Goal: Task Accomplishment & Management: Use online tool/utility

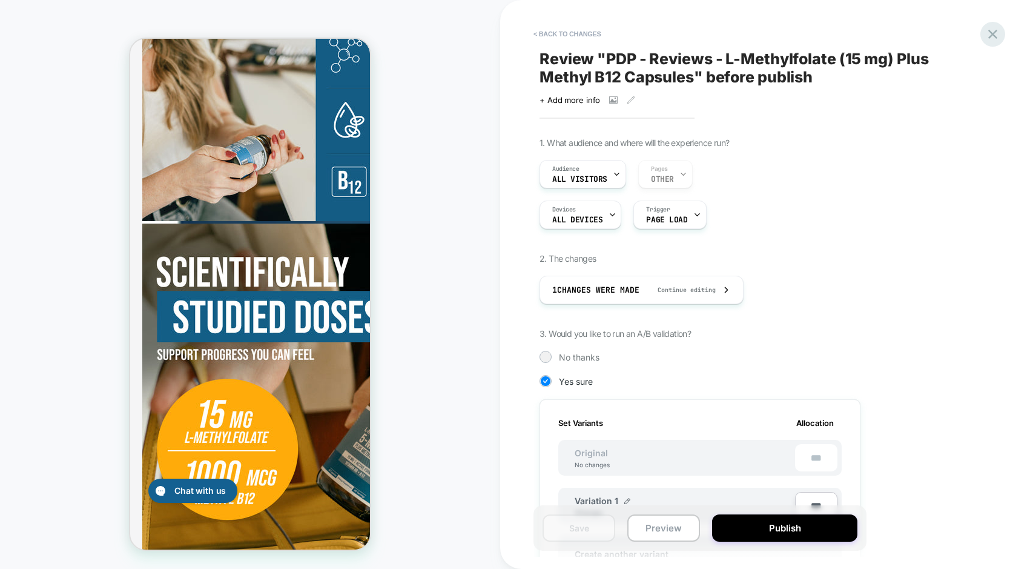
click at [990, 33] on icon at bounding box center [993, 34] width 16 height 16
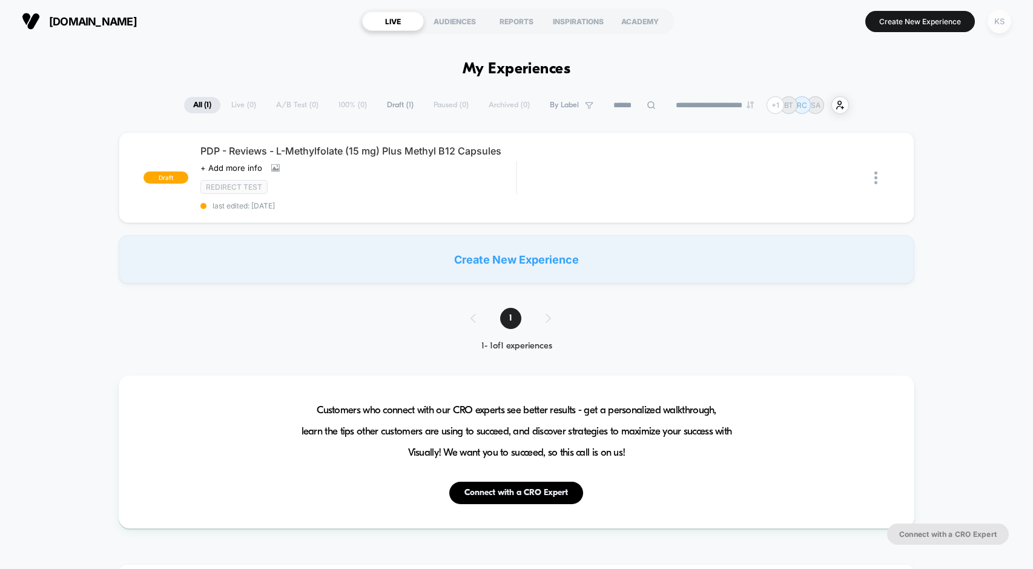
click at [1000, 29] on div "KS" at bounding box center [1000, 22] width 24 height 24
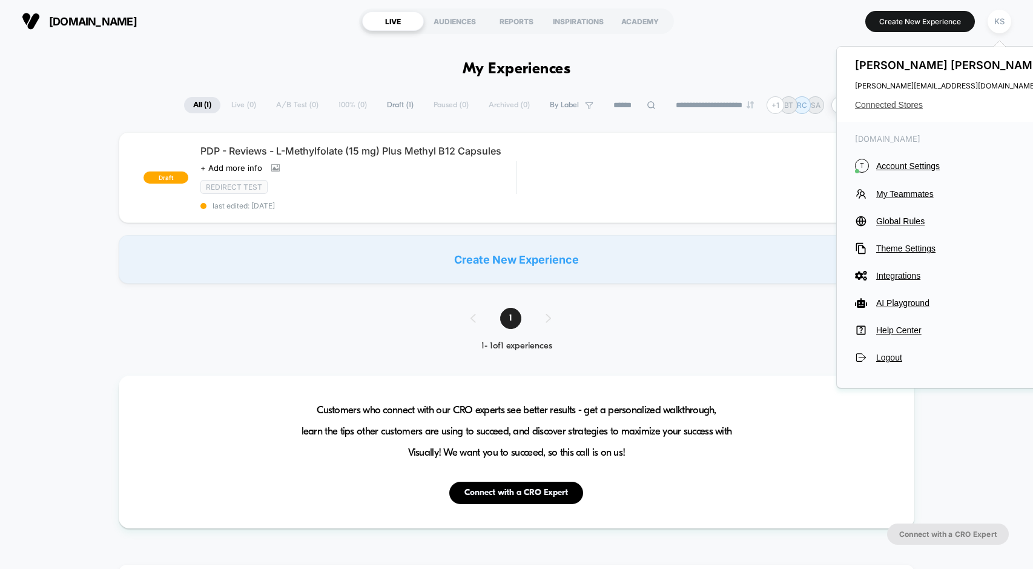
click at [892, 103] on span "Connected Stores" at bounding box center [950, 105] width 191 height 10
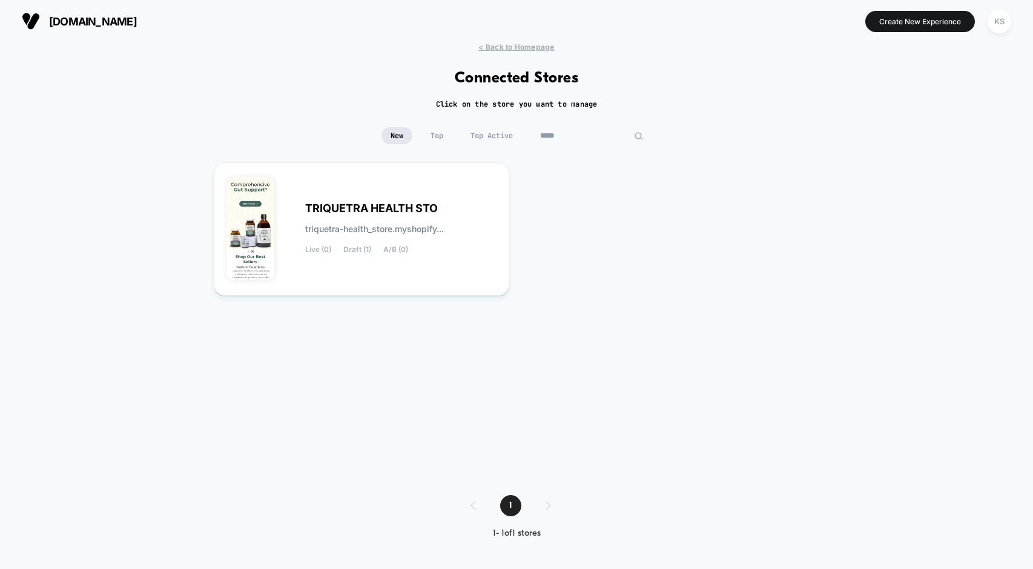
click at [580, 140] on input "*****" at bounding box center [591, 135] width 121 height 17
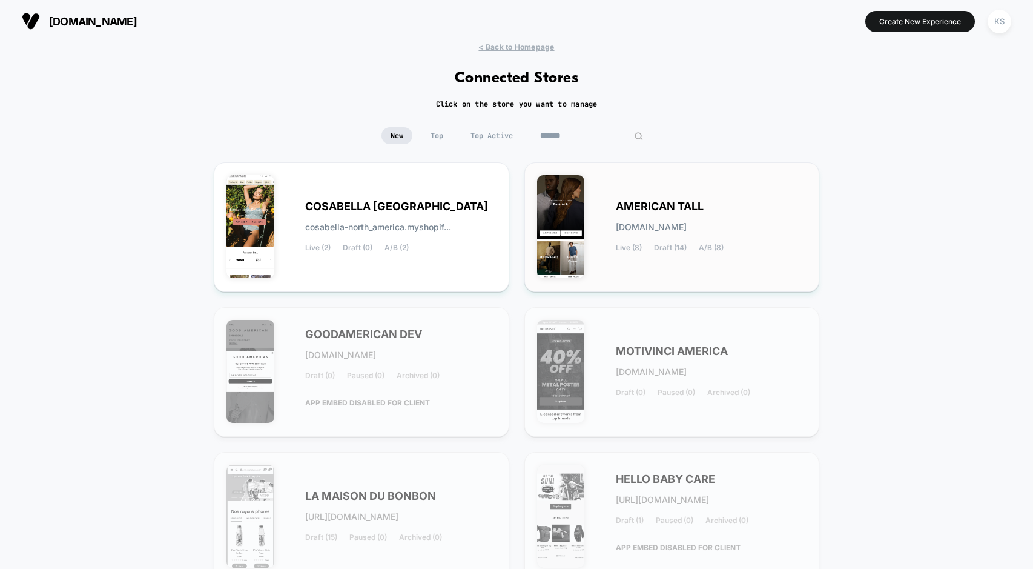
type input "*******"
click at [642, 217] on div "AMERICAN TALL [DOMAIN_NAME] Live (8) Draft (14) A/B (8)" at bounding box center [711, 227] width 191 height 50
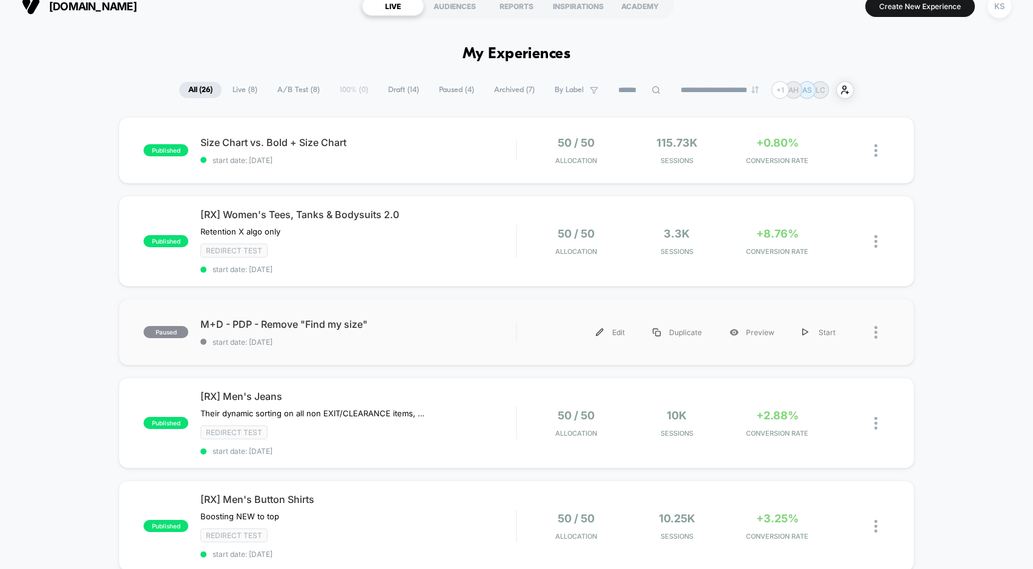
scroll to position [12, 0]
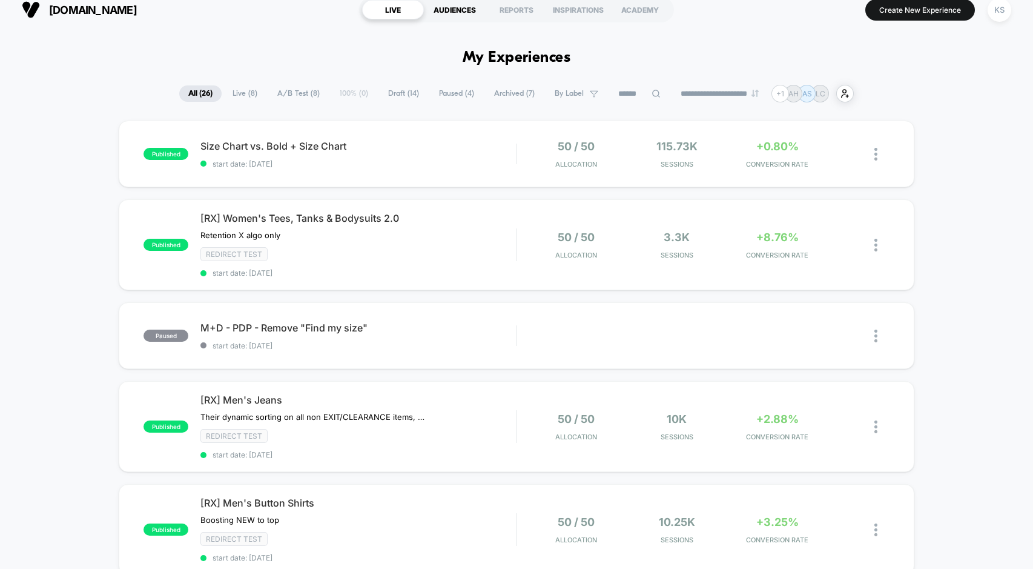
click at [455, 13] on div "AUDIENCES" at bounding box center [455, 9] width 62 height 19
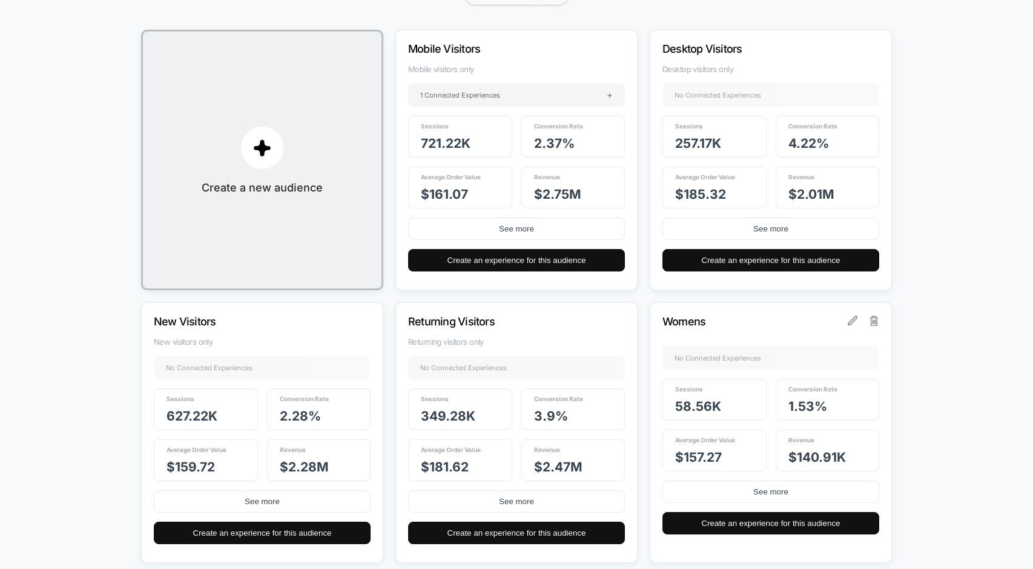
scroll to position [157, 0]
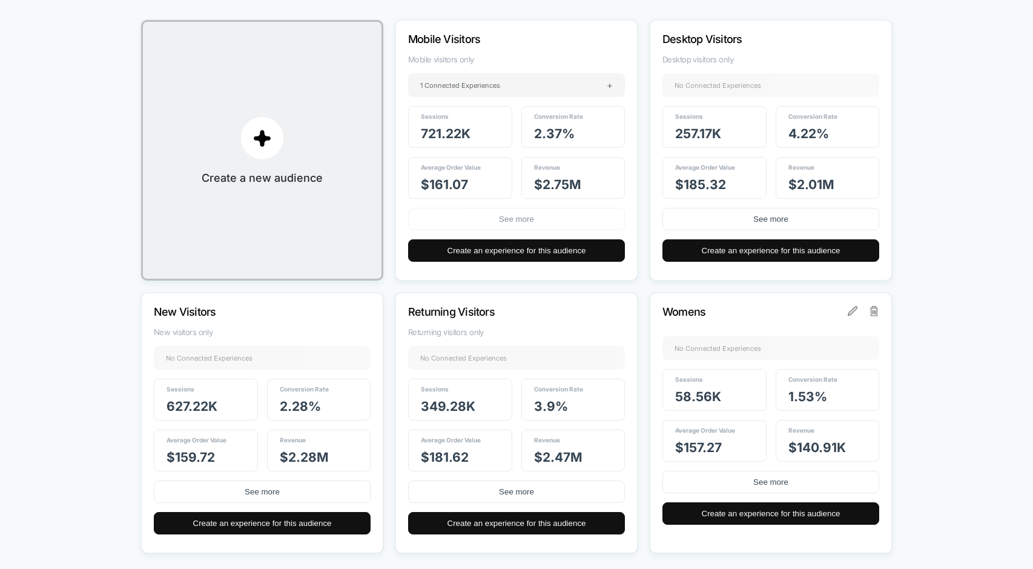
click at [486, 220] on button "See more" at bounding box center [516, 219] width 217 height 22
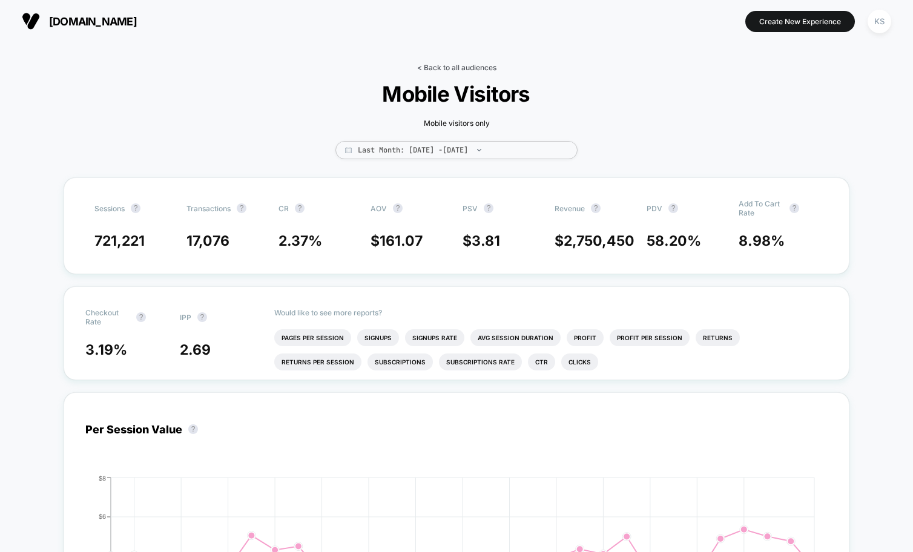
click at [450, 69] on link "< Back to all audiences" at bounding box center [456, 67] width 79 height 9
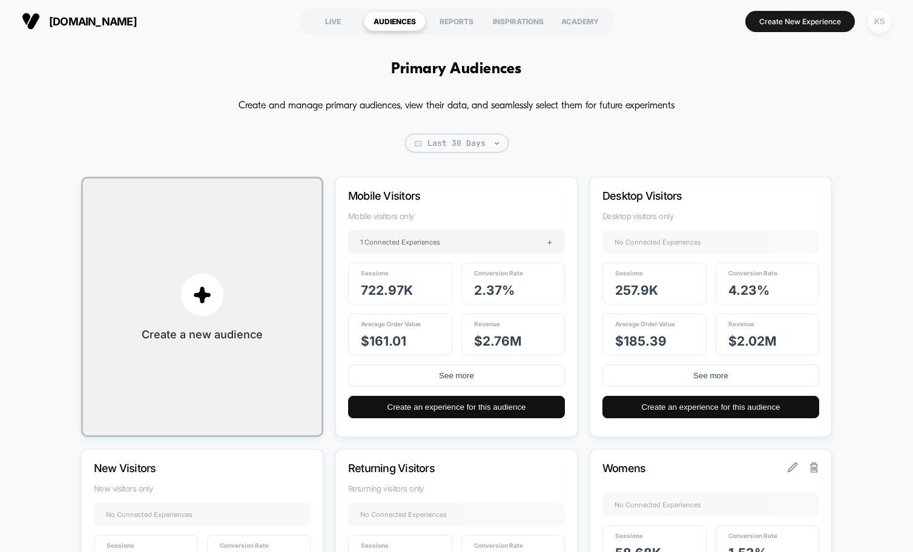
click at [882, 24] on div "KS" at bounding box center [880, 22] width 24 height 24
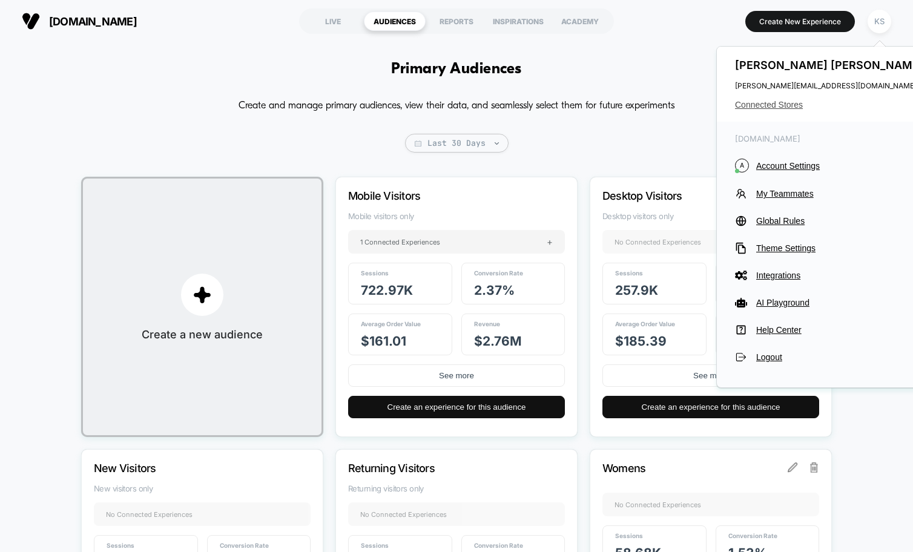
click at [788, 105] on span "Connected Stores" at bounding box center [830, 105] width 191 height 10
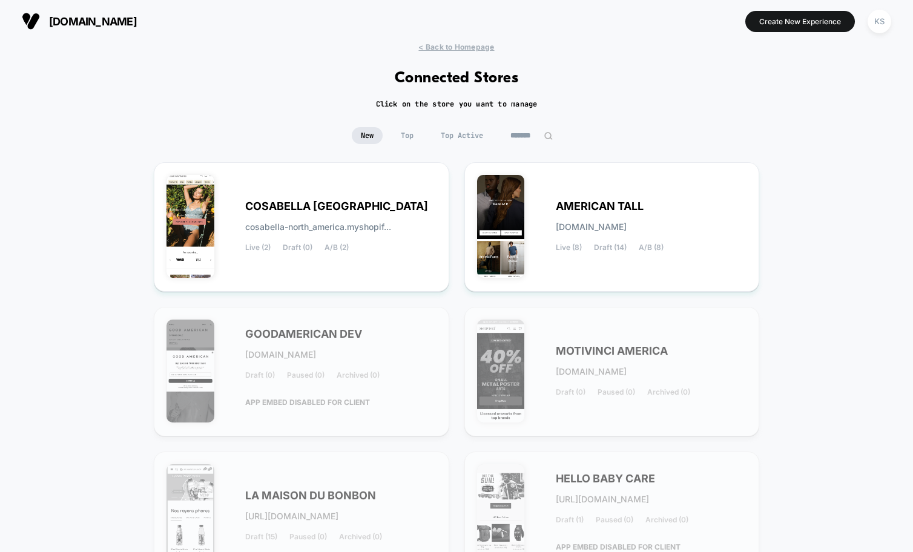
click at [530, 141] on input "*******" at bounding box center [531, 135] width 61 height 17
click at [530, 141] on input "*******" at bounding box center [531, 135] width 121 height 17
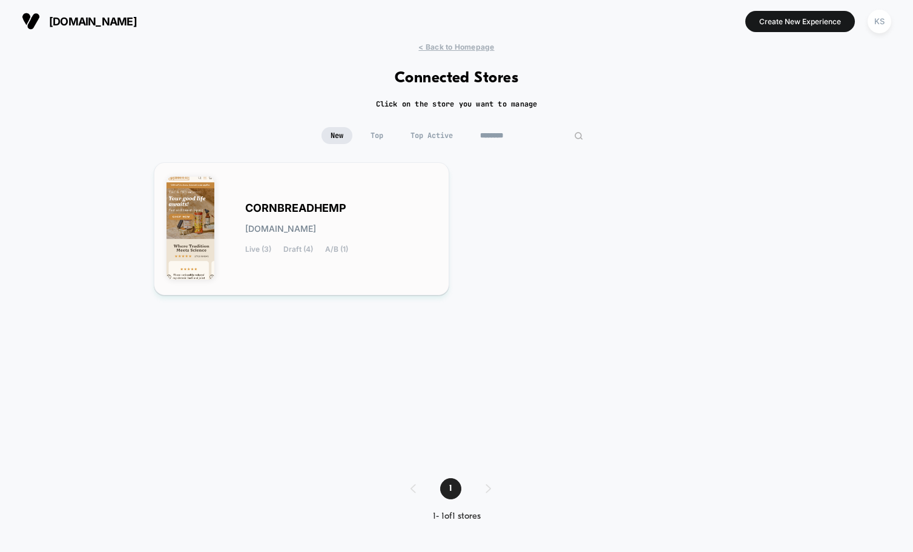
type input "********"
click at [386, 196] on div "CORNBREADHEMP [DOMAIN_NAME] Live (3) Draft (4) A/B (1)" at bounding box center [302, 229] width 270 height 108
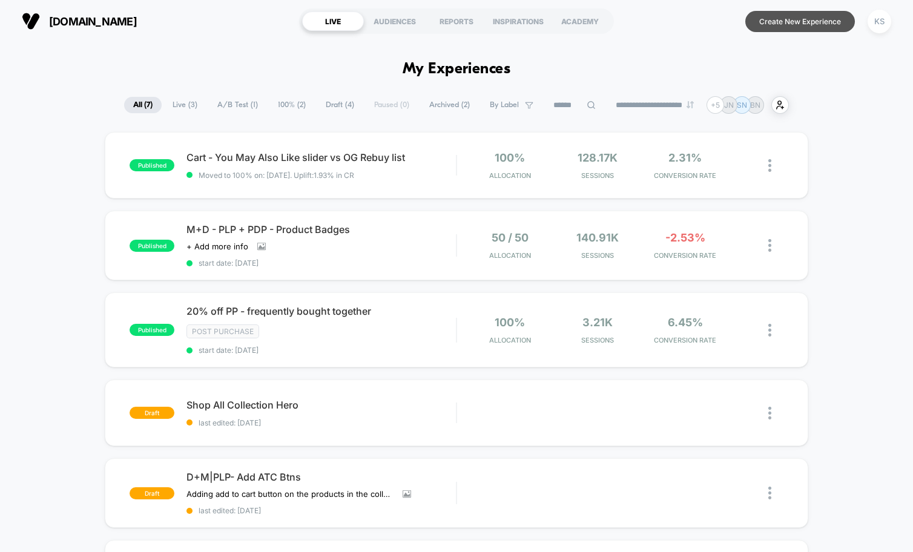
click at [805, 22] on button "Create New Experience" at bounding box center [800, 21] width 110 height 21
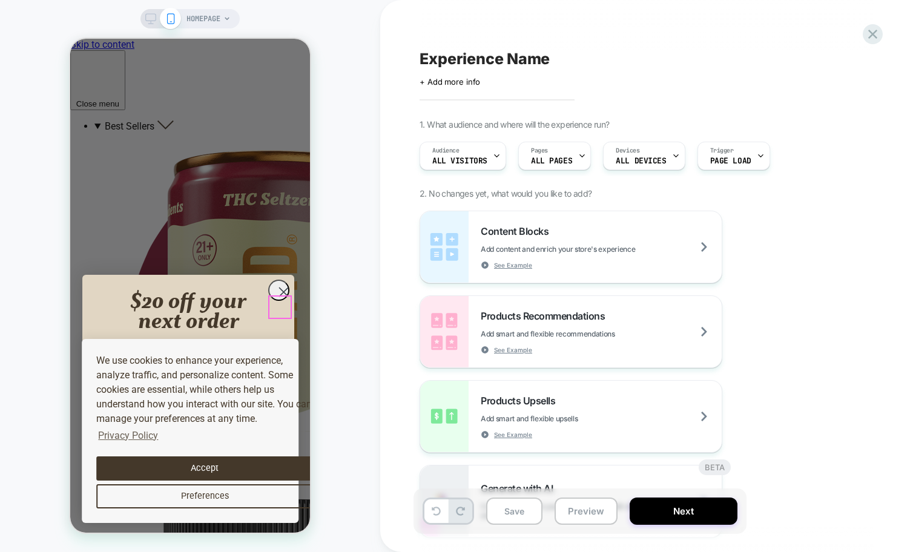
click at [284, 302] on circle "Close dialog" at bounding box center [284, 292] width 20 height 20
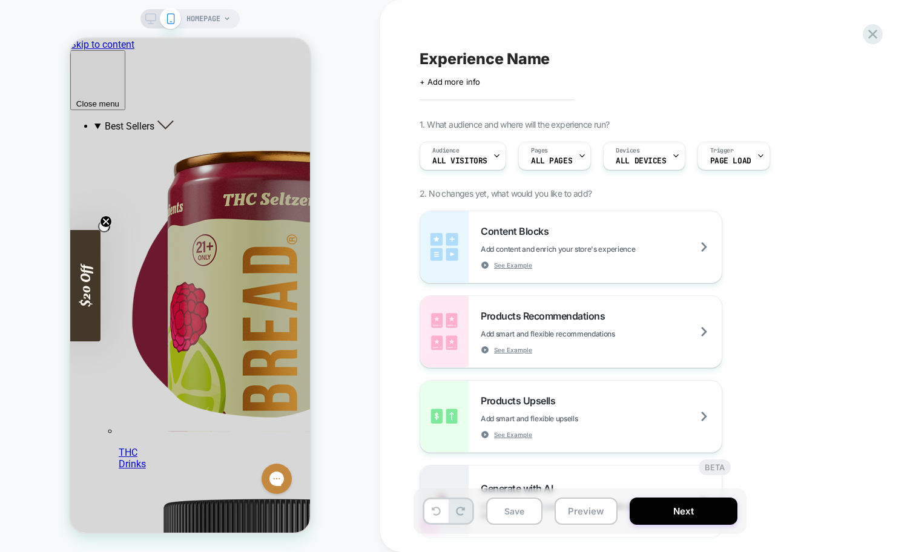
click at [458, 61] on span "Experience Name" at bounding box center [485, 59] width 130 height 18
click at [422, 56] on textarea "*******" at bounding box center [462, 59] width 84 height 18
type textarea "**********"
click at [225, 19] on icon at bounding box center [226, 18] width 7 height 7
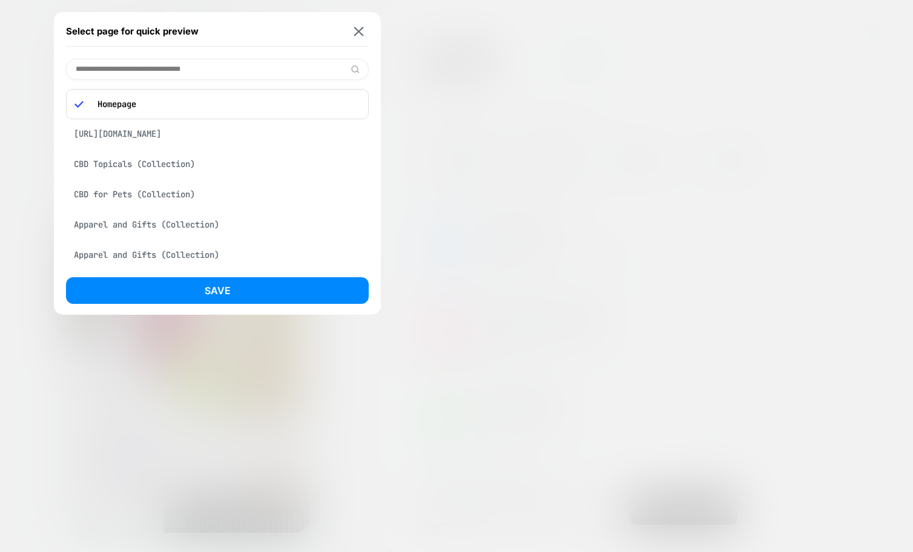
click at [174, 72] on input at bounding box center [217, 69] width 303 height 21
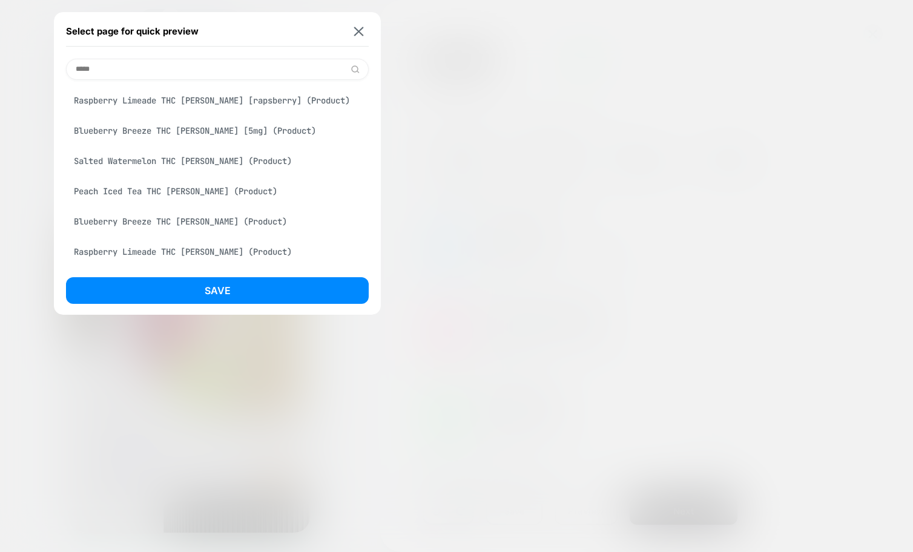
type input "*****"
click at [153, 161] on div "Salted Watermelon THC [PERSON_NAME] (Product)" at bounding box center [217, 161] width 303 height 23
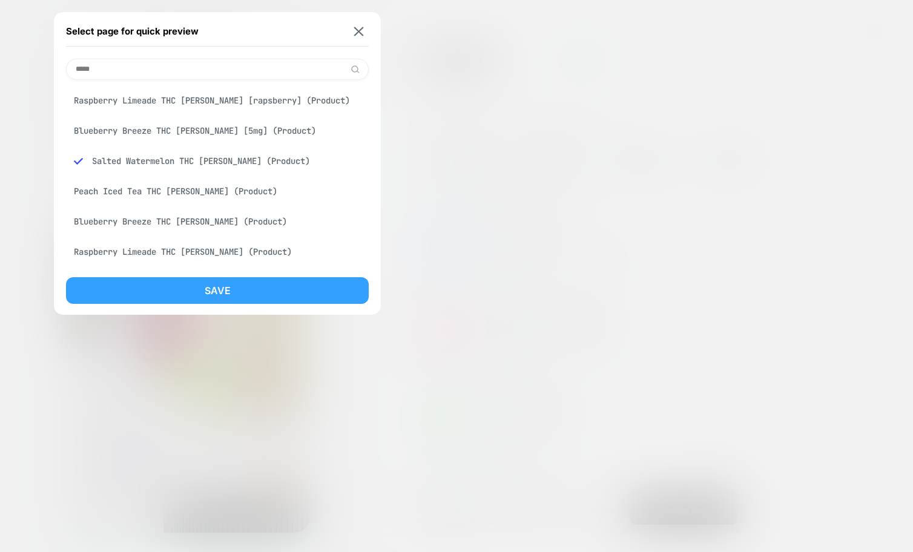
click at [197, 289] on button "Save" at bounding box center [217, 290] width 303 height 27
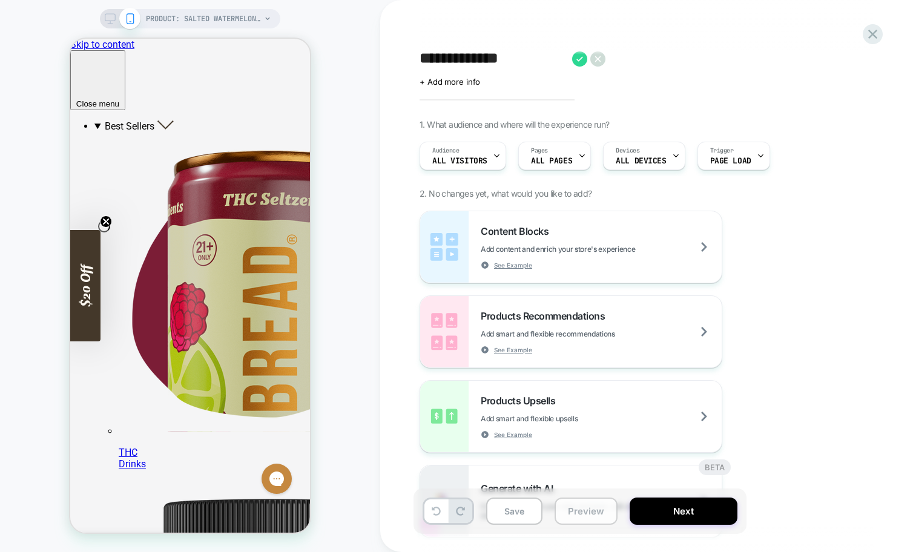
click at [576, 512] on button "Preview" at bounding box center [586, 511] width 63 height 27
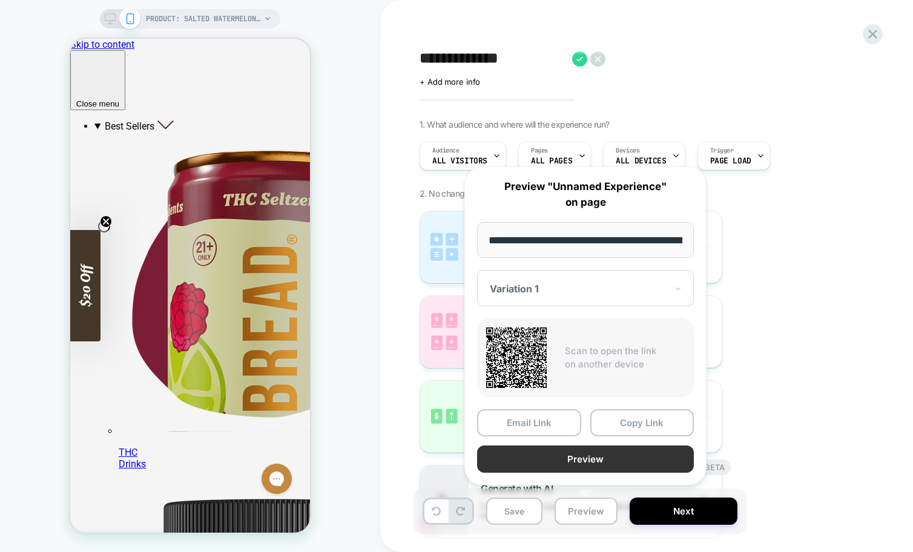
click at [585, 454] on button "Preview" at bounding box center [585, 459] width 217 height 27
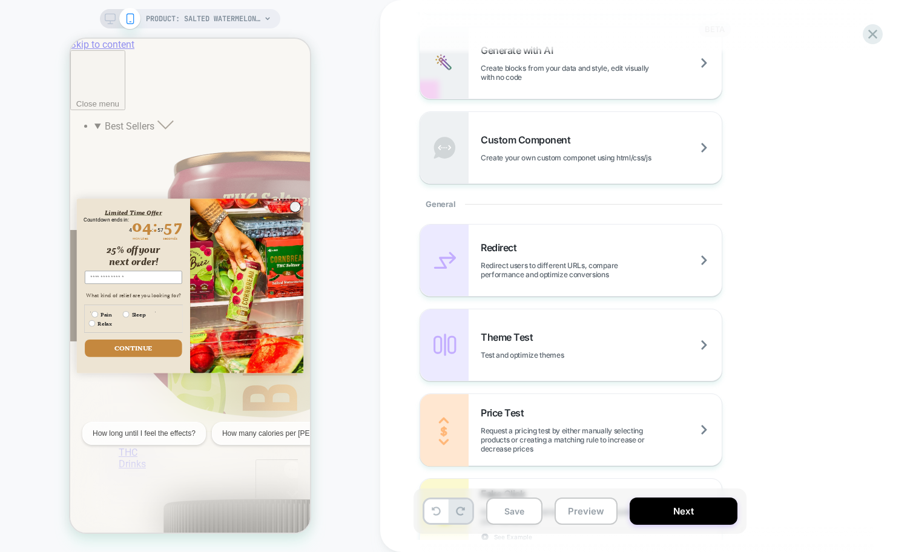
scroll to position [451, 0]
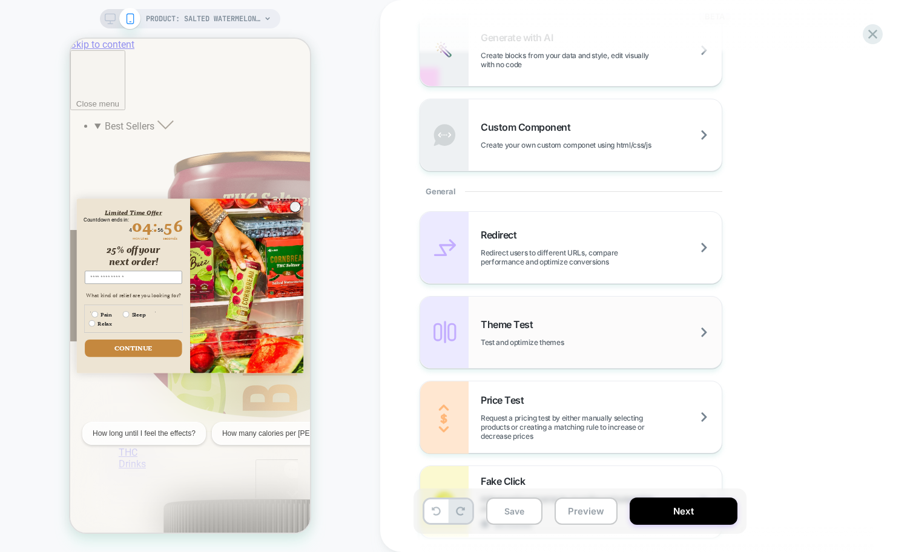
click at [530, 328] on span "Theme Test" at bounding box center [510, 324] width 58 height 12
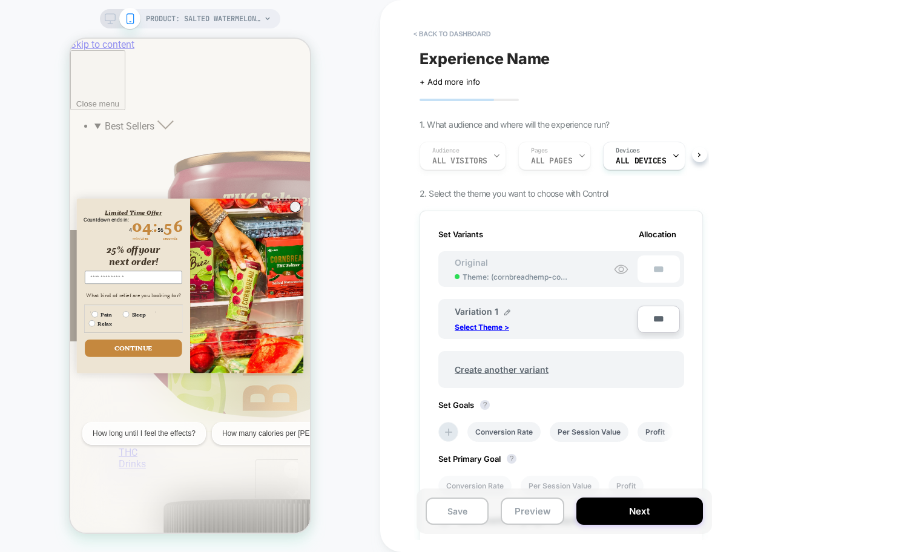
scroll to position [0, 1]
click at [493, 328] on p "Select Theme >" at bounding box center [482, 327] width 54 height 9
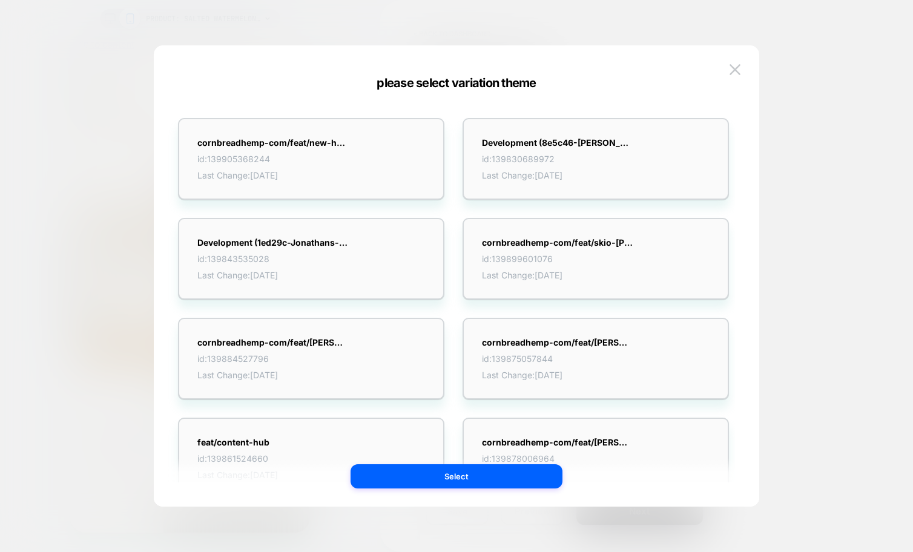
click at [450, 84] on div "please select variation theme" at bounding box center [456, 83] width 605 height 15
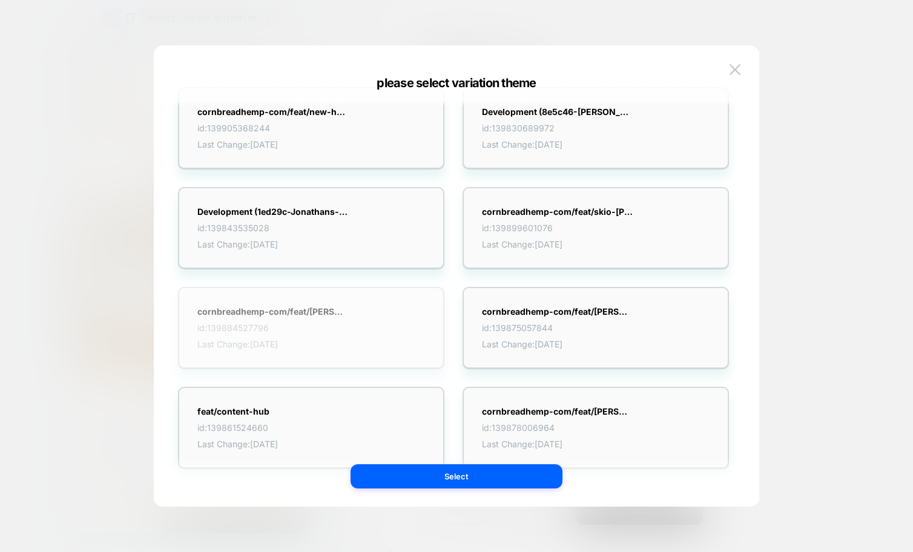
scroll to position [31, 0]
click at [298, 306] on strong "cornbreadhemp-com/feat/[PERSON_NAME]-selectors" at bounding box center [272, 311] width 151 height 10
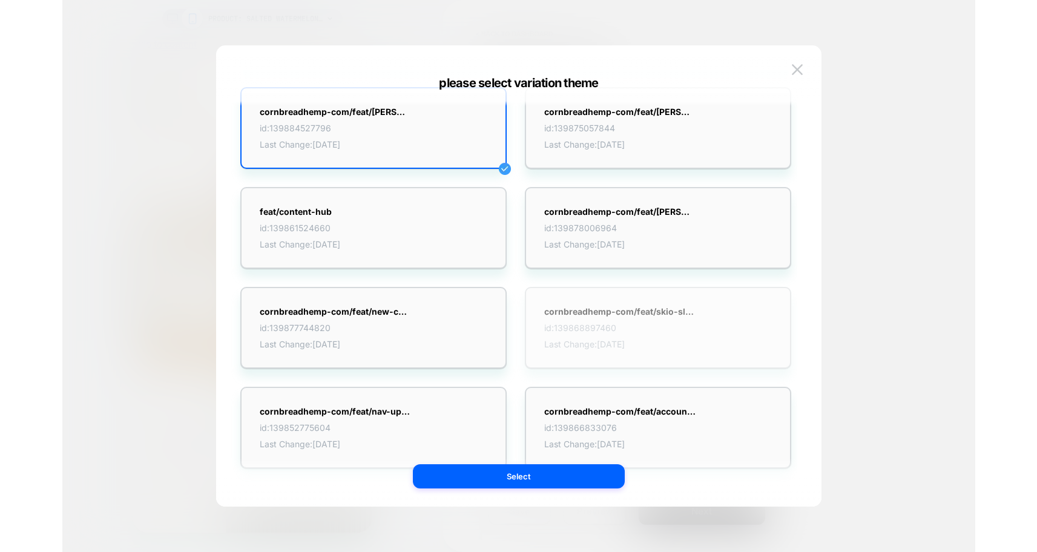
scroll to position [0, 0]
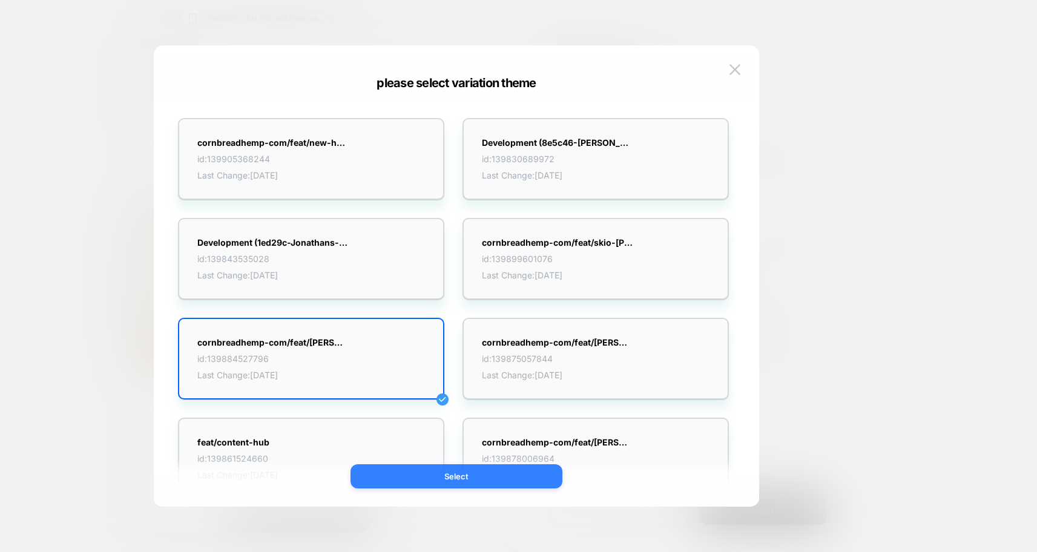
click at [493, 475] on button "Select" at bounding box center [457, 476] width 212 height 24
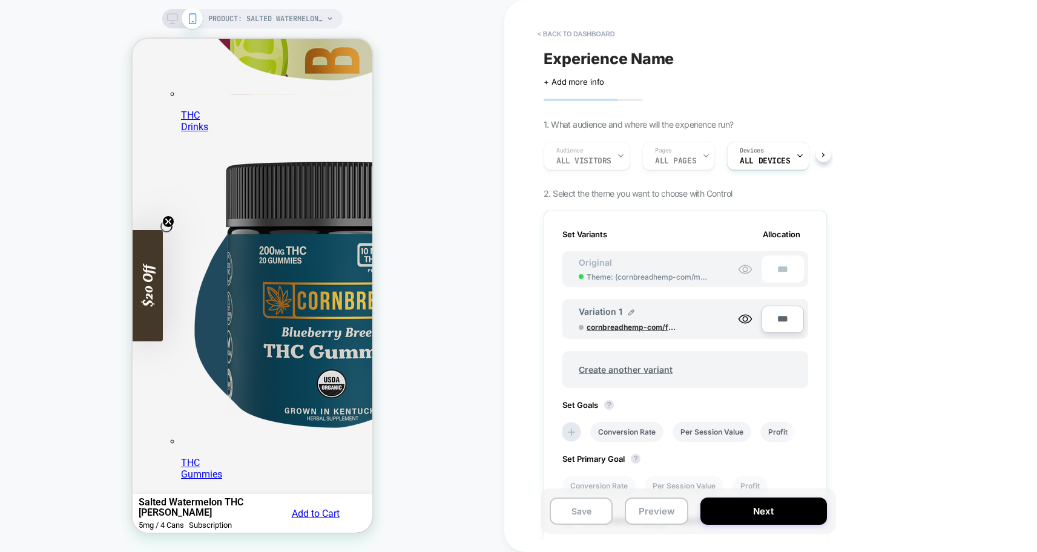
click at [623, 326] on span "cornbreadhemp-com/feat/[PERSON_NAME]-selectors" at bounding box center [632, 327] width 91 height 9
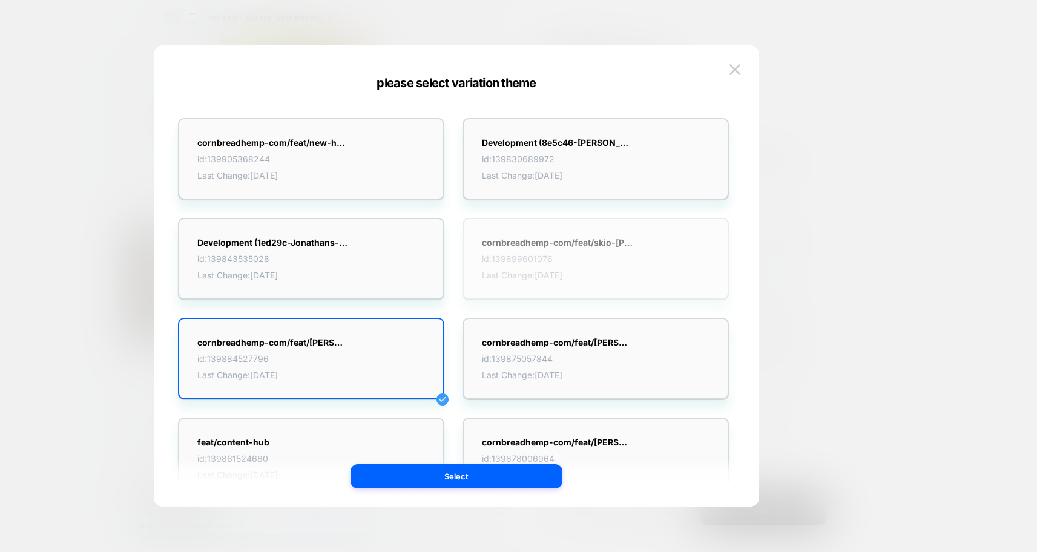
click at [576, 285] on div "cornbreadhemp-com/feat/skio-[PERSON_NAME]-10mg id: 139899601076 Last Change: [D…" at bounding box center [596, 259] width 266 height 82
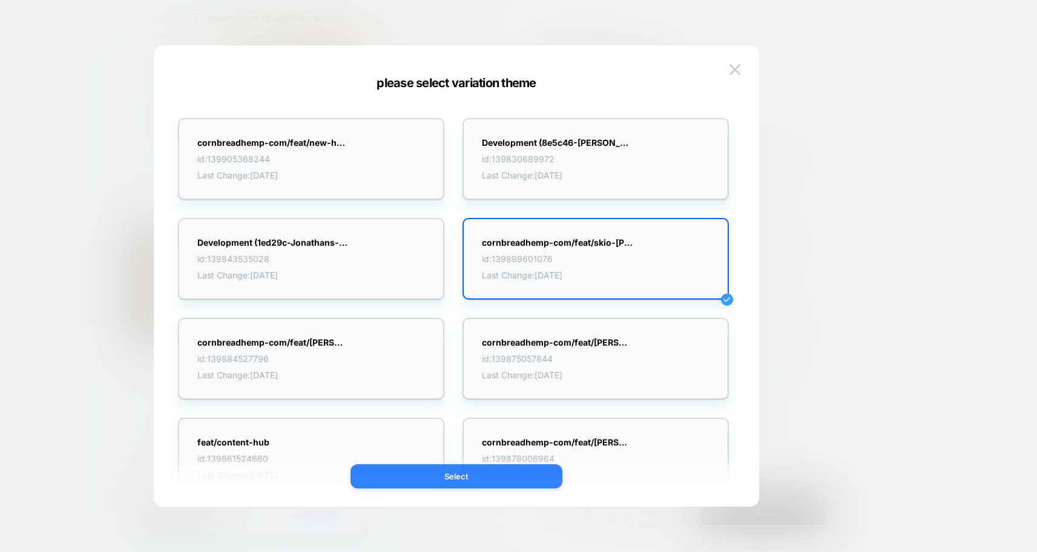
click at [462, 480] on button "Select" at bounding box center [457, 476] width 212 height 24
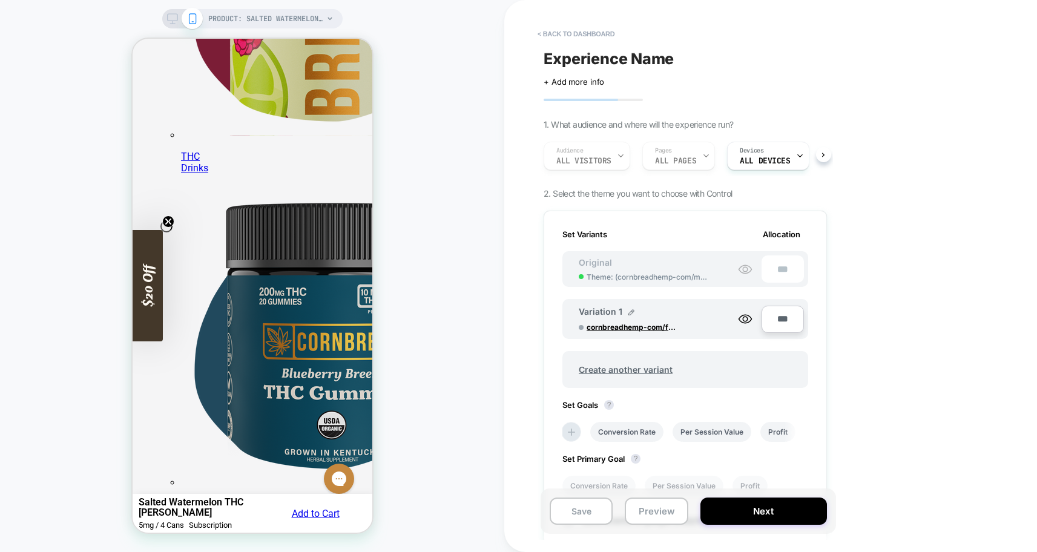
scroll to position [295, 0]
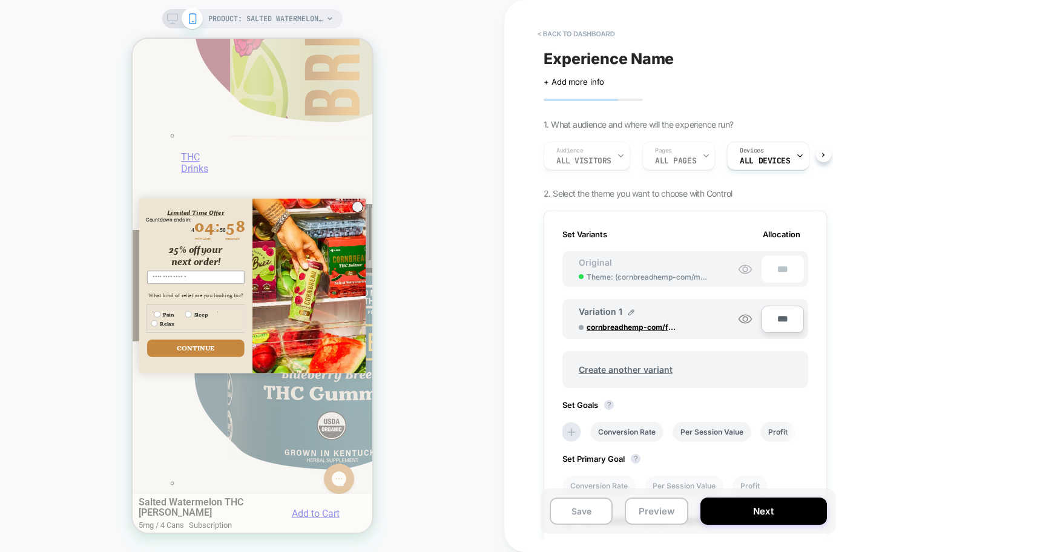
click at [743, 318] on circle at bounding box center [745, 319] width 5 height 5
click at [357, 209] on icon "Close dialog" at bounding box center [359, 207] width 4 height 4
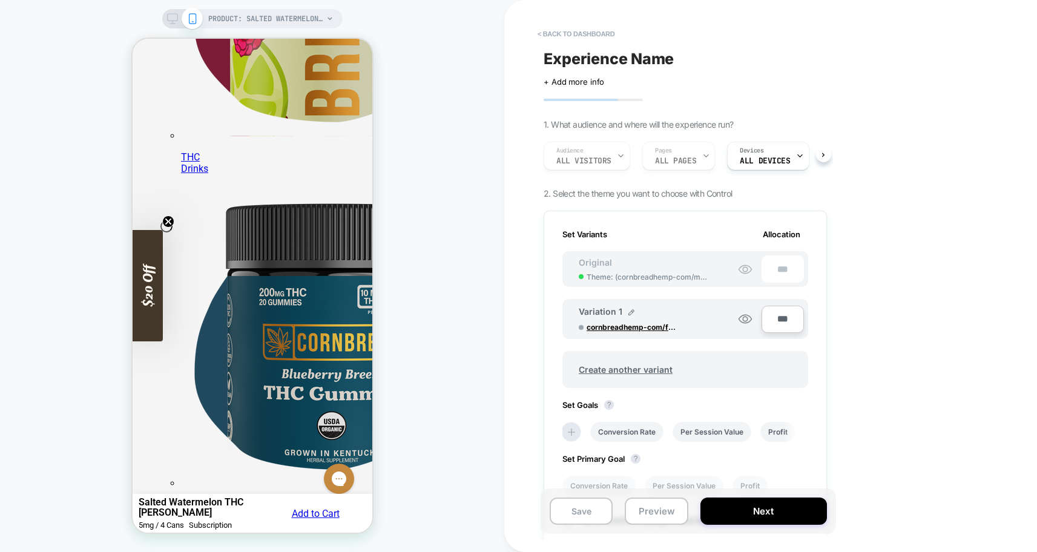
click at [741, 315] on icon at bounding box center [745, 319] width 13 height 8
click at [741, 315] on icon at bounding box center [745, 319] width 15 height 15
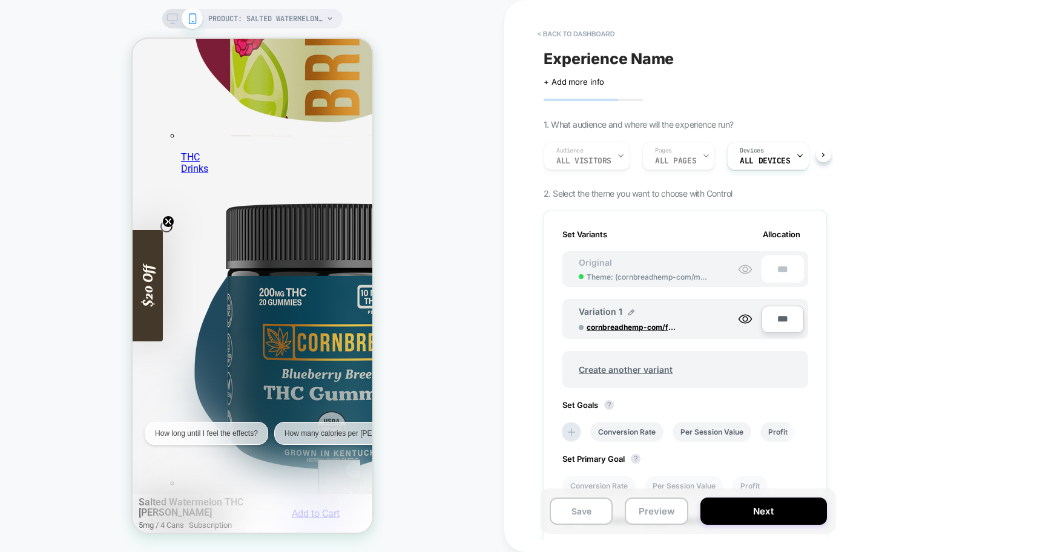
scroll to position [0, 0]
click at [633, 316] on div "Variation 1" at bounding box center [607, 311] width 56 height 10
click at [632, 315] on div at bounding box center [631, 312] width 6 height 7
click at [703, 323] on div "**********" at bounding box center [655, 318] width 152 height 24
click at [681, 321] on img at bounding box center [679, 318] width 6 height 6
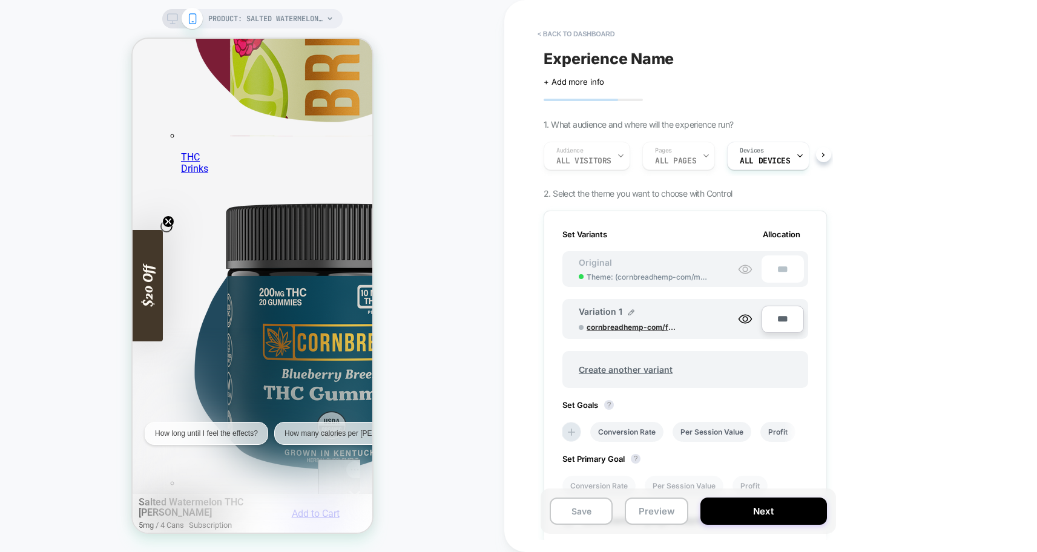
click at [650, 327] on span "cornbreadhemp-com/feat/skio-[PERSON_NAME]-10mg" at bounding box center [632, 327] width 91 height 9
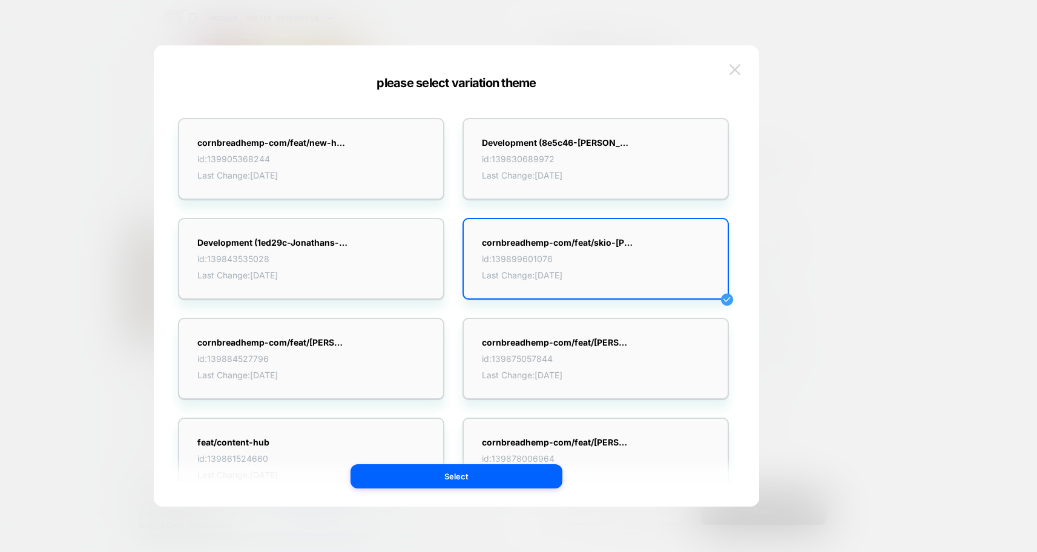
click at [737, 67] on img at bounding box center [735, 69] width 11 height 10
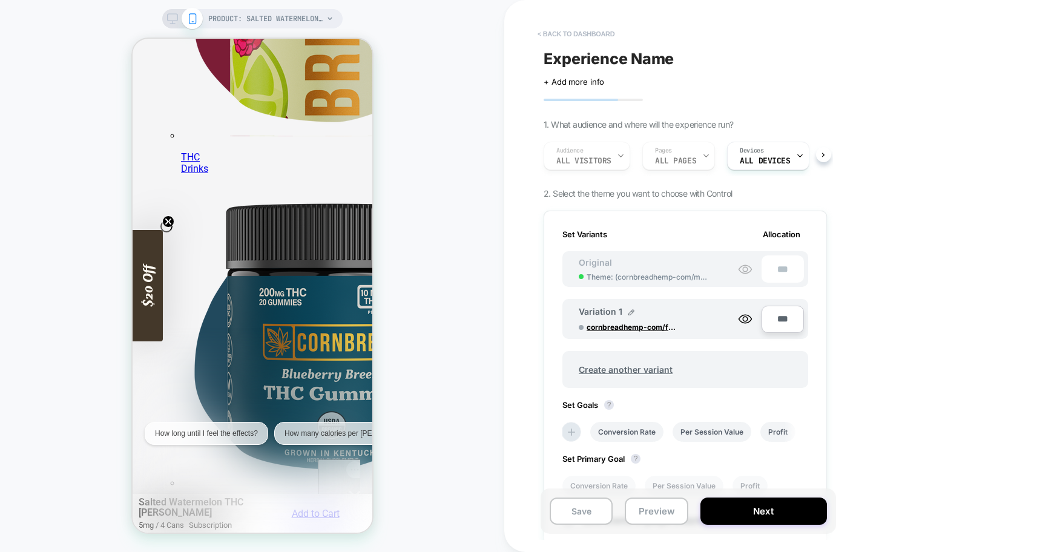
click at [580, 36] on button "< back to dashboard" at bounding box center [576, 33] width 89 height 19
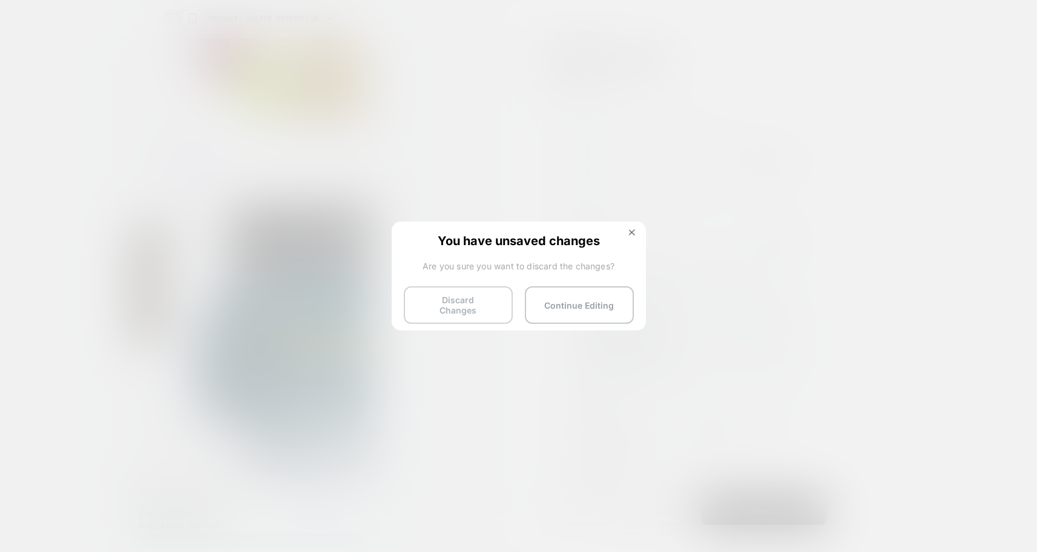
click at [469, 309] on button "Discard Changes" at bounding box center [458, 305] width 109 height 38
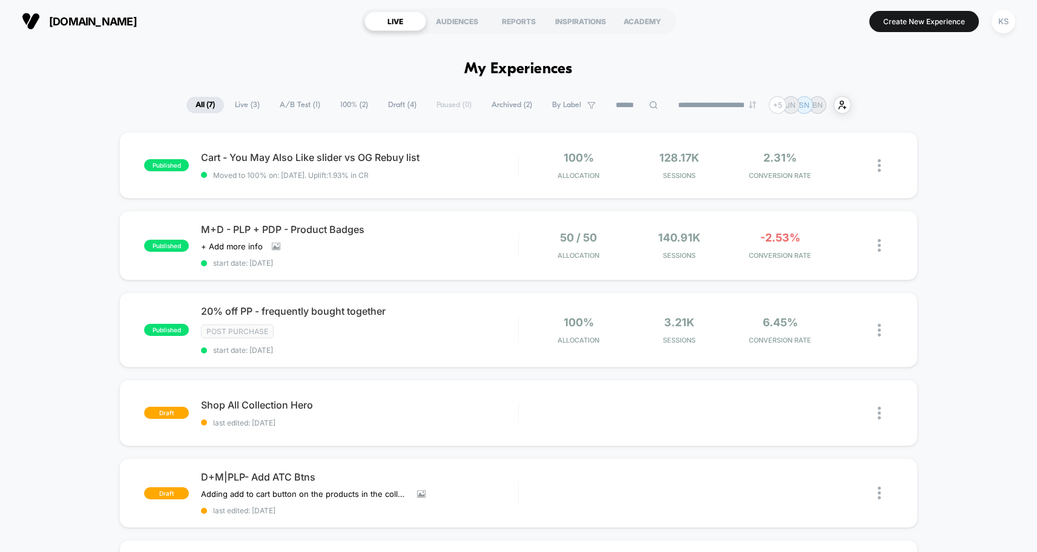
click at [388, 108] on span "Draft ( 4 )" at bounding box center [402, 105] width 47 height 16
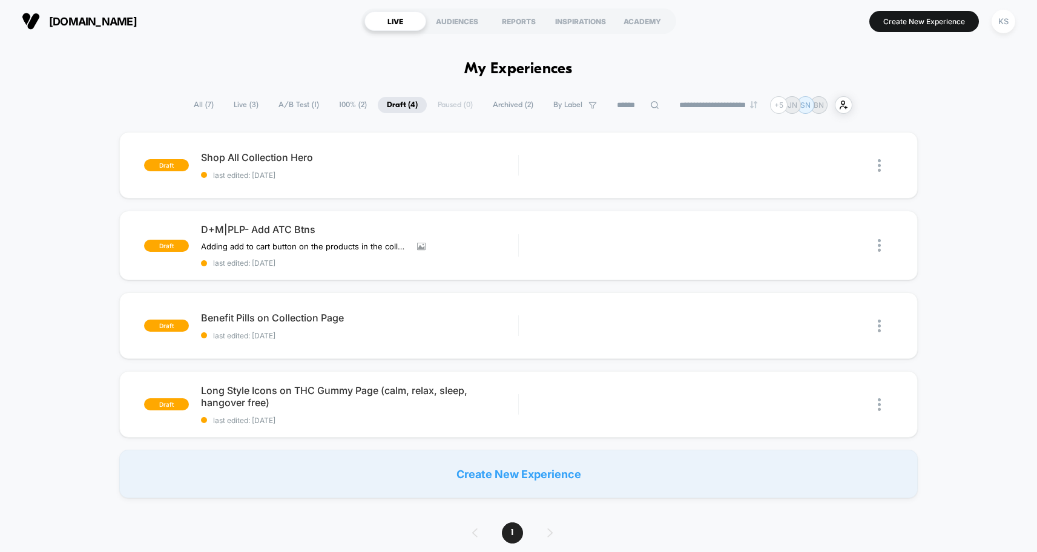
click at [191, 106] on span "All ( 7 )" at bounding box center [204, 105] width 38 height 16
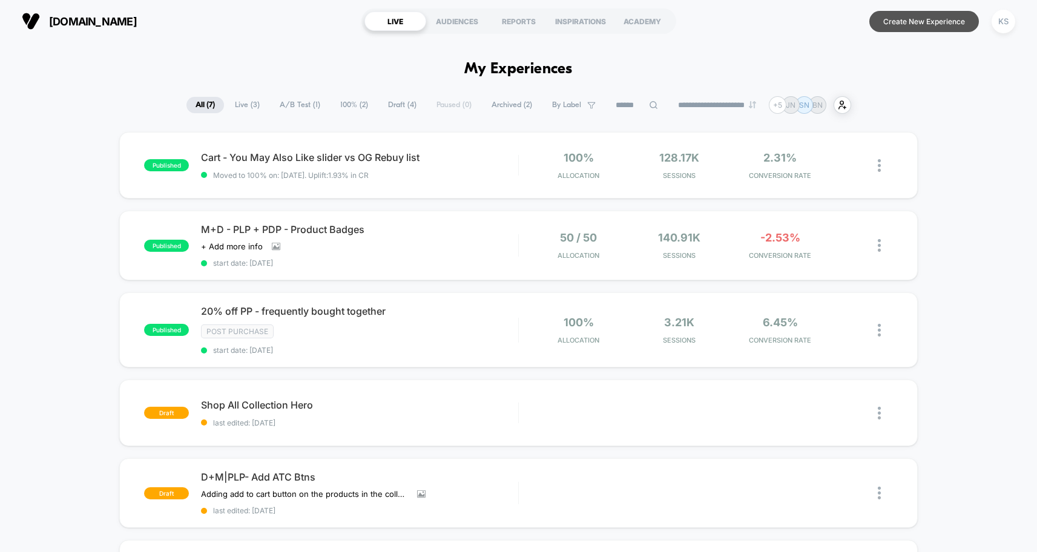
click at [896, 25] on button "Create New Experience" at bounding box center [924, 21] width 110 height 21
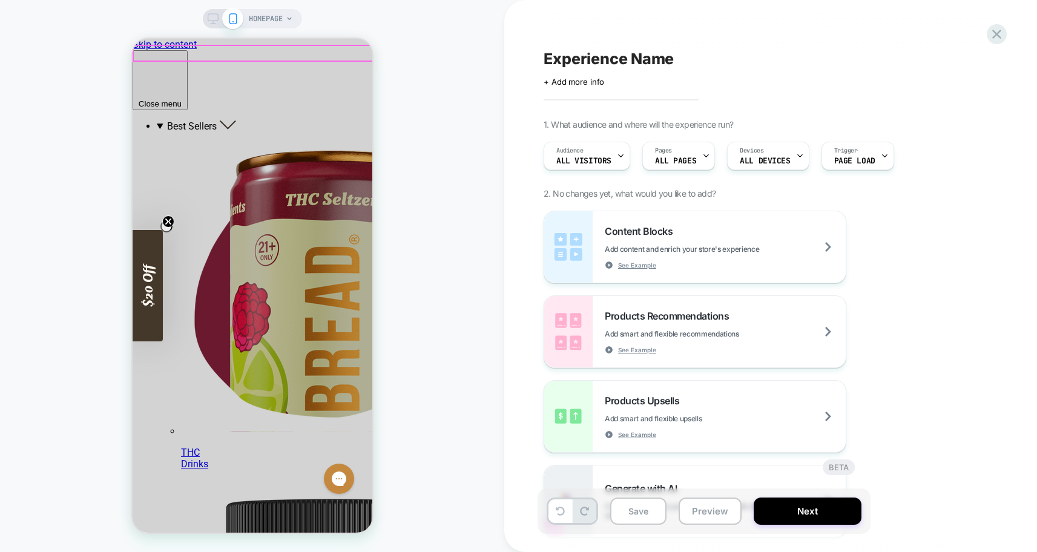
click at [271, 22] on span "HOMEPAGE" at bounding box center [266, 18] width 34 height 19
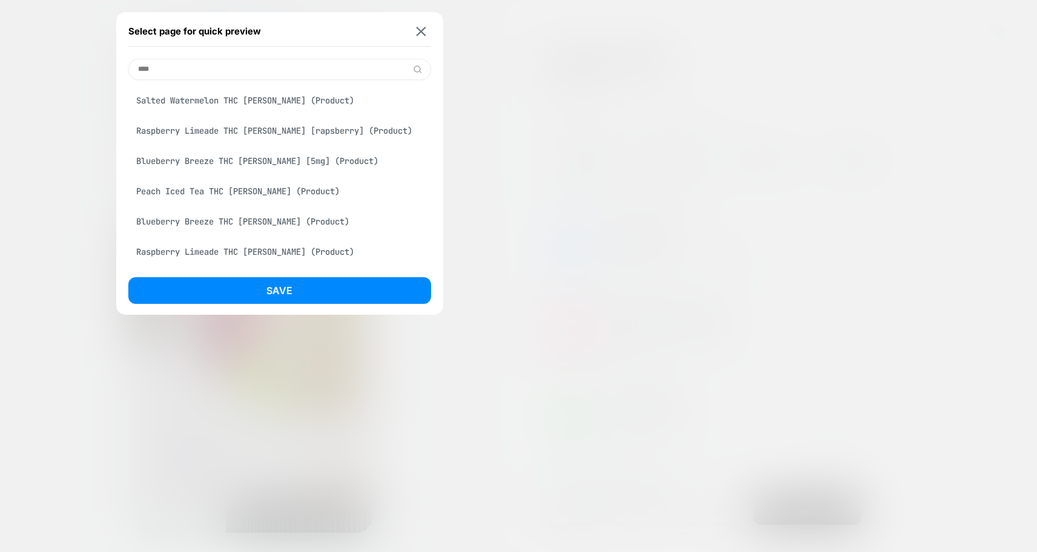
type input "****"
click at [198, 99] on div "Salted Watermelon THC [PERSON_NAME] (Product)" at bounding box center [279, 100] width 303 height 23
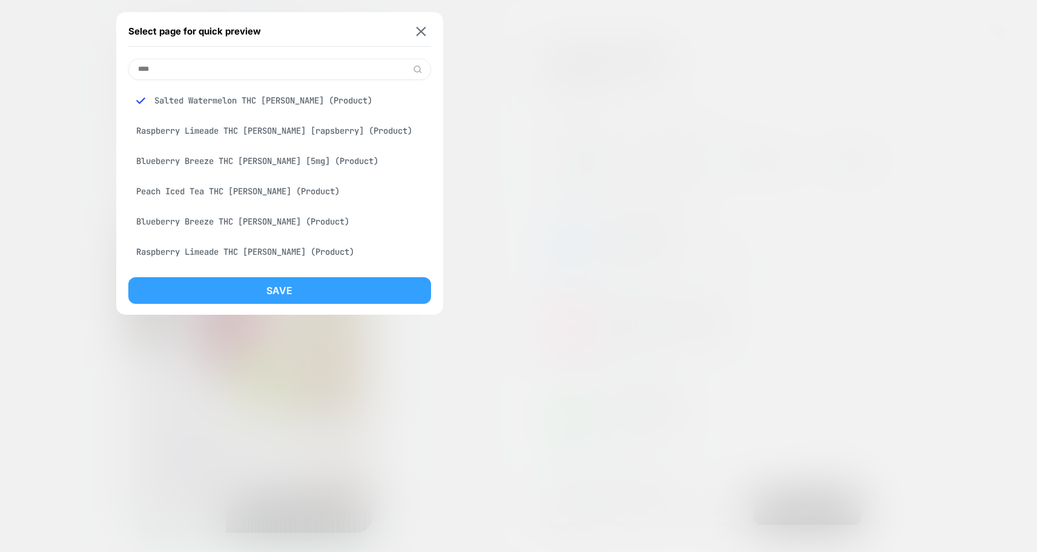
click at [245, 292] on button "Save" at bounding box center [279, 290] width 303 height 27
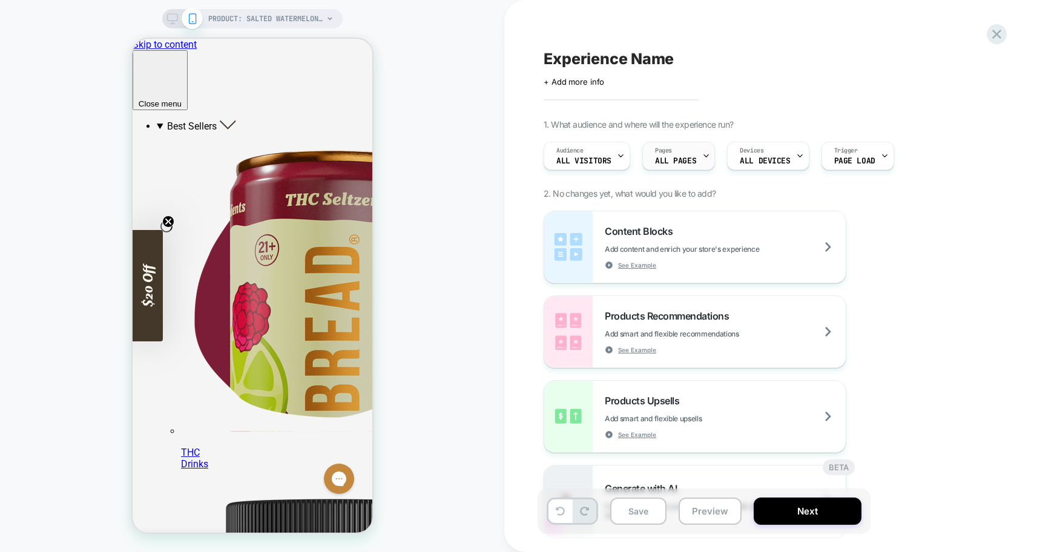
click at [703, 157] on icon at bounding box center [706, 156] width 8 height 8
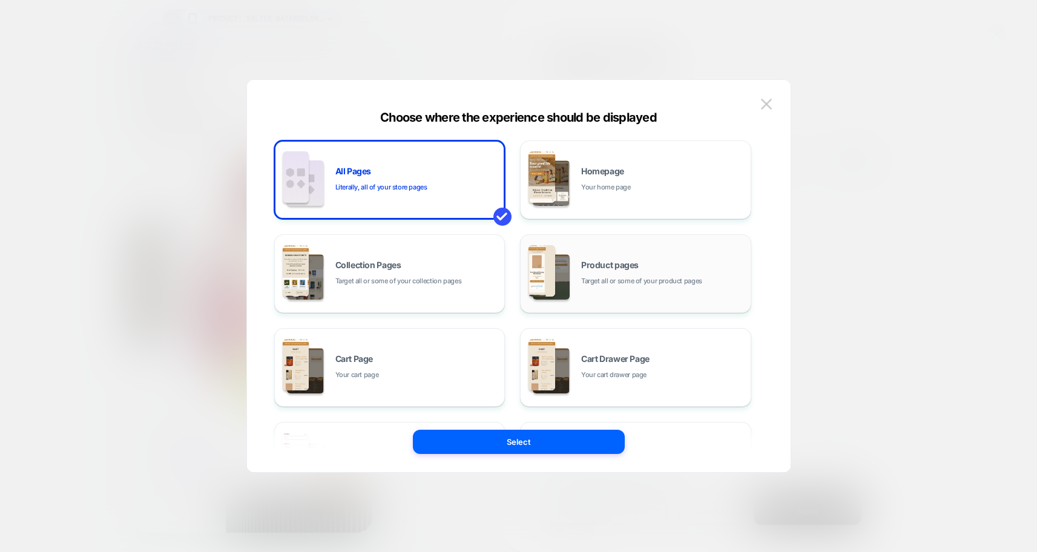
click at [661, 264] on div "Product pages Target all or some of your product pages" at bounding box center [662, 274] width 163 height 26
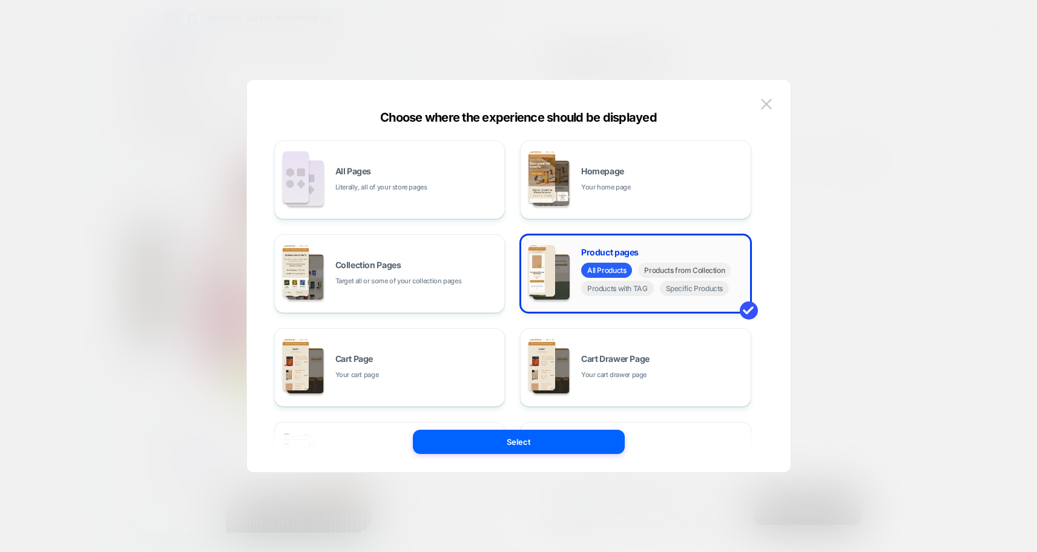
click at [662, 271] on span "Products from Collection" at bounding box center [684, 270] width 93 height 15
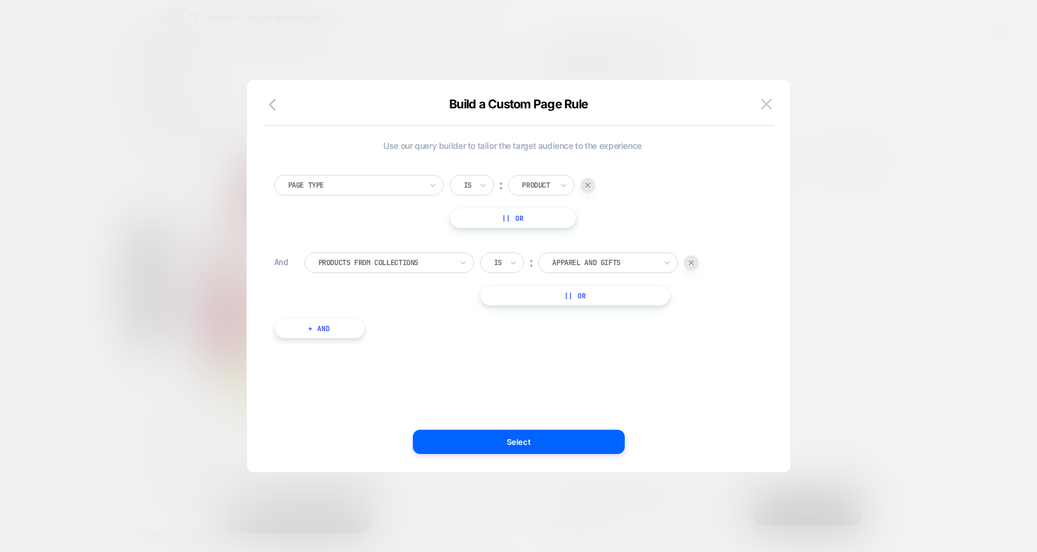
click at [593, 261] on div at bounding box center [604, 262] width 104 height 11
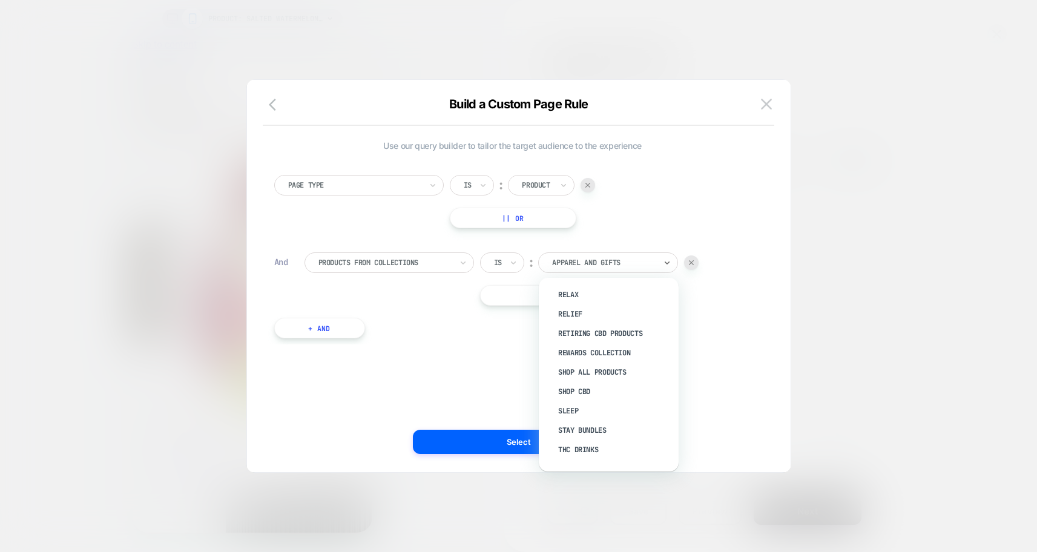
scroll to position [269, 0]
click at [590, 434] on div "THC Drinks" at bounding box center [615, 433] width 128 height 19
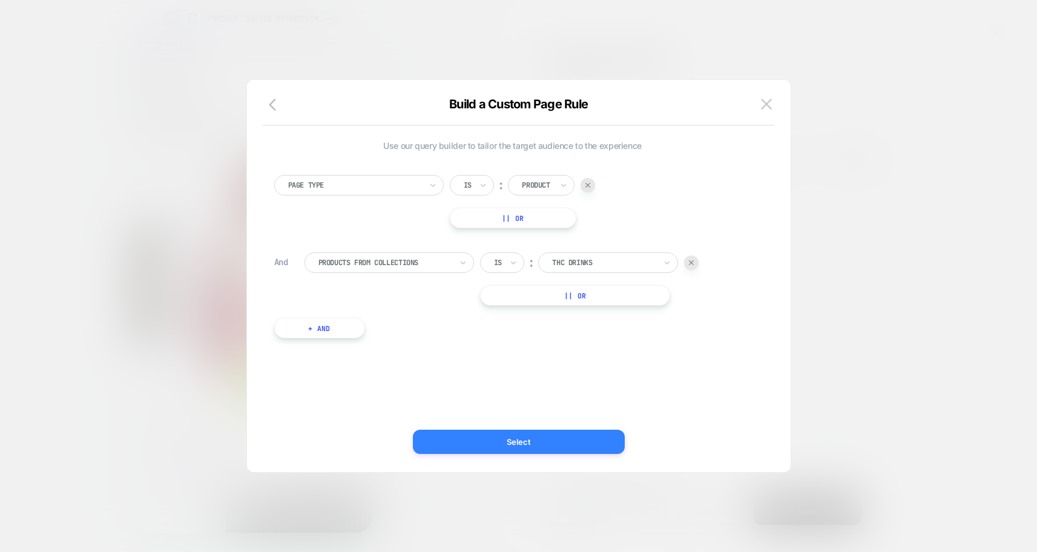
click at [481, 439] on button "Select" at bounding box center [519, 442] width 212 height 24
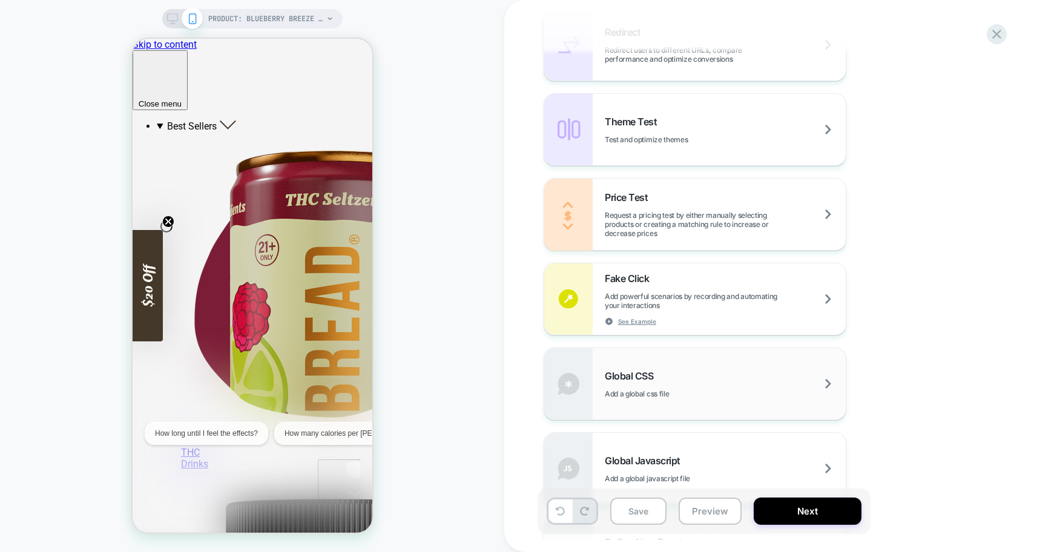
scroll to position [661, 0]
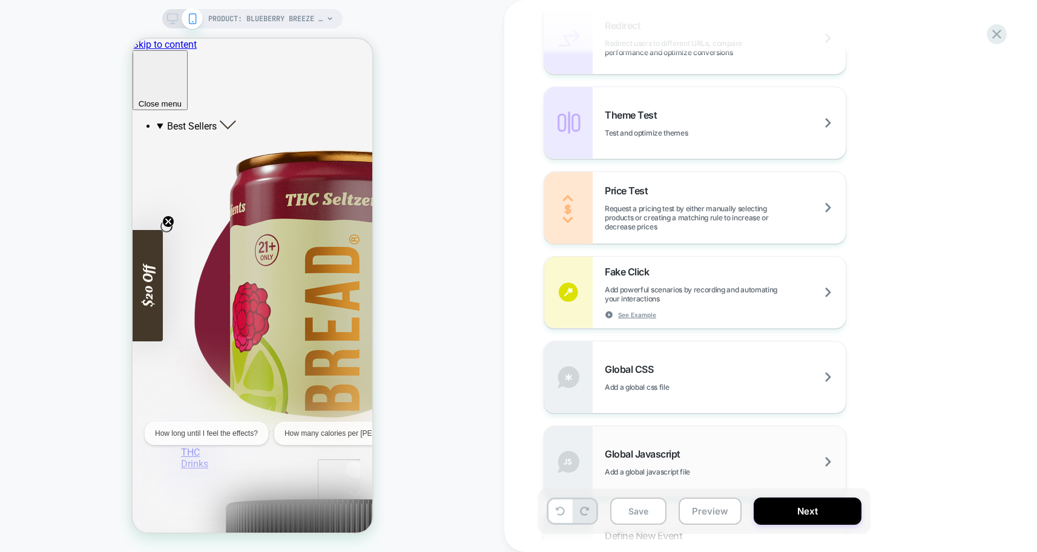
click at [670, 457] on span "Global Javascript" at bounding box center [646, 454] width 82 height 12
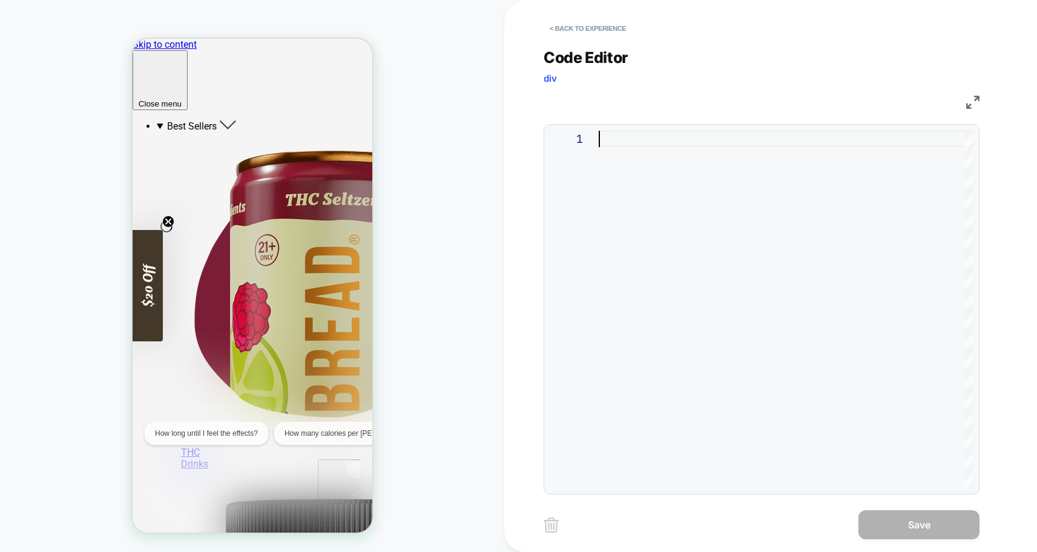
click at [631, 145] on div at bounding box center [786, 309] width 374 height 357
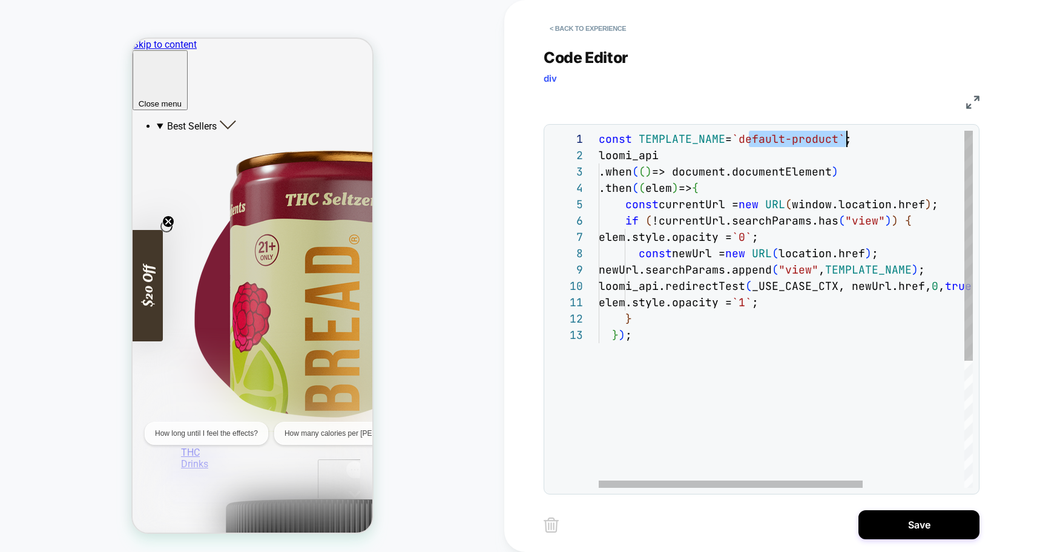
scroll to position [0, 248]
drag, startPoint x: 750, startPoint y: 139, endPoint x: 848, endPoint y: 136, distance: 98.1
click at [848, 136] on div "const TEMPLATE_NAME = `default-product` ; loomi_api .when ( ( ) => document.doc…" at bounding box center [858, 407] width 518 height 553
type textarea "**********"
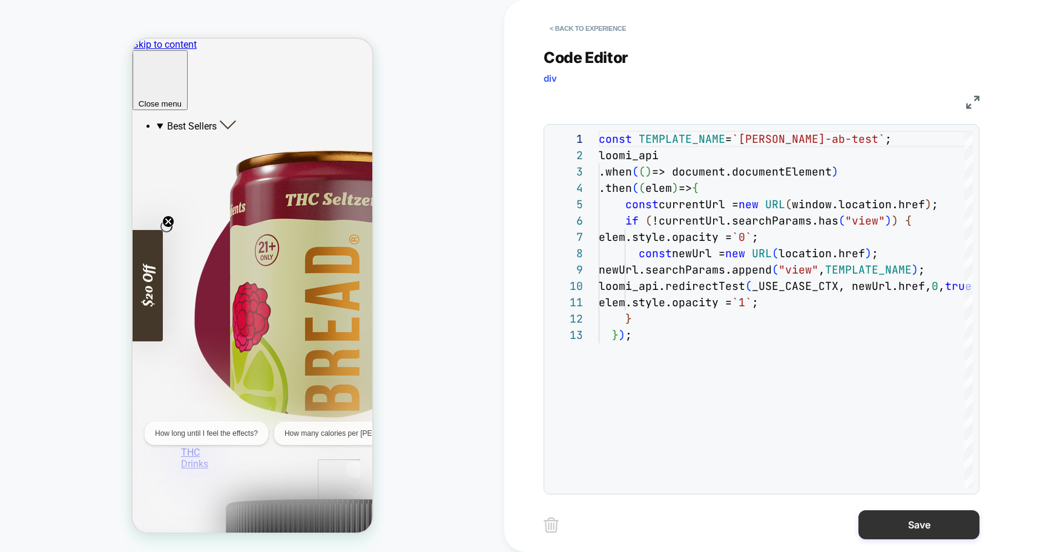
click at [918, 526] on button "Save" at bounding box center [919, 524] width 121 height 29
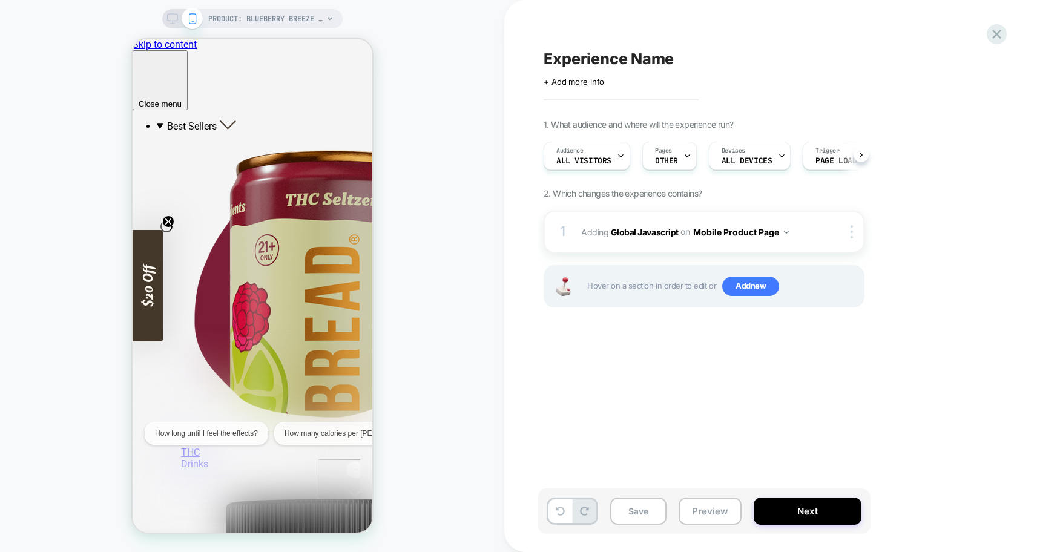
scroll to position [0, 1]
click at [605, 62] on span "Experience Name" at bounding box center [609, 59] width 130 height 18
type textarea "**********"
click at [702, 57] on icon at bounding box center [703, 58] width 15 height 15
click at [693, 510] on button "Preview" at bounding box center [710, 511] width 63 height 27
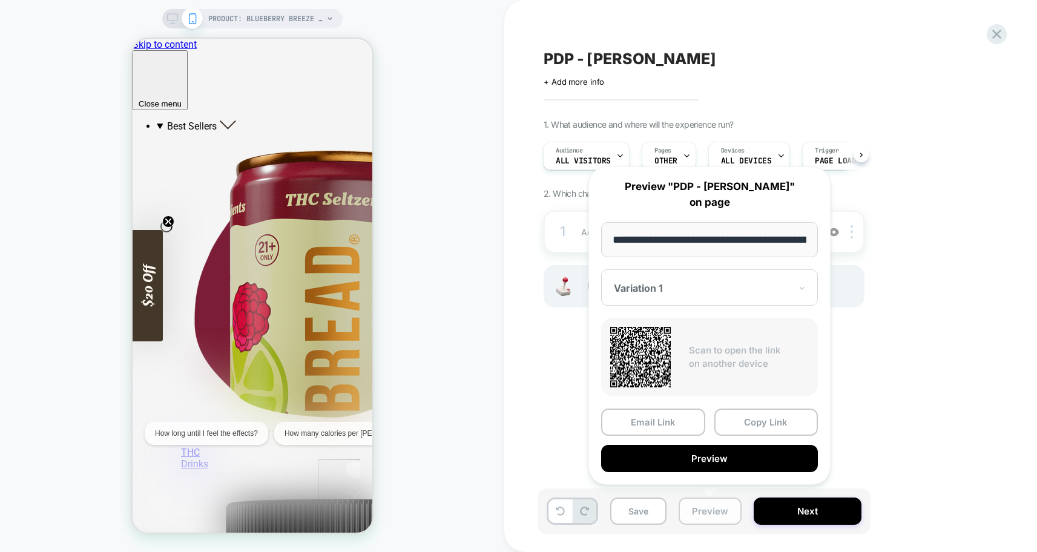
scroll to position [0, 275]
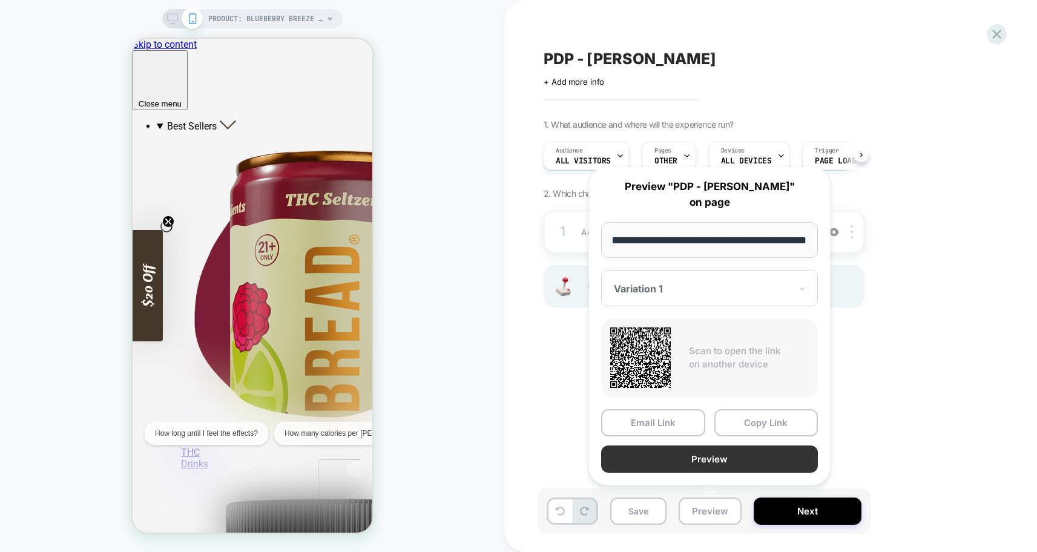
click at [692, 461] on button "Preview" at bounding box center [709, 459] width 217 height 27
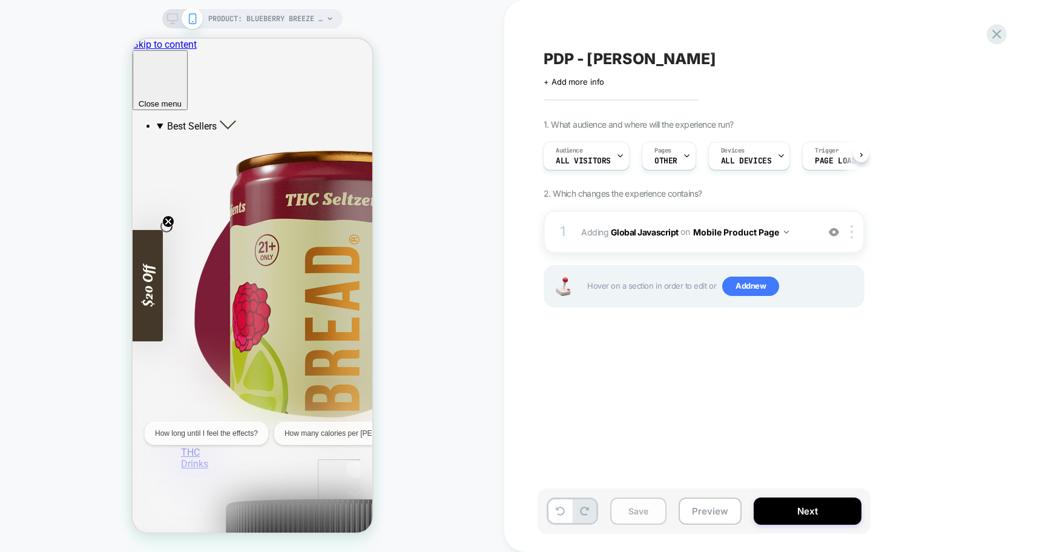
click at [638, 512] on button "Save" at bounding box center [638, 511] width 56 height 27
click at [708, 513] on button "Preview" at bounding box center [710, 511] width 63 height 27
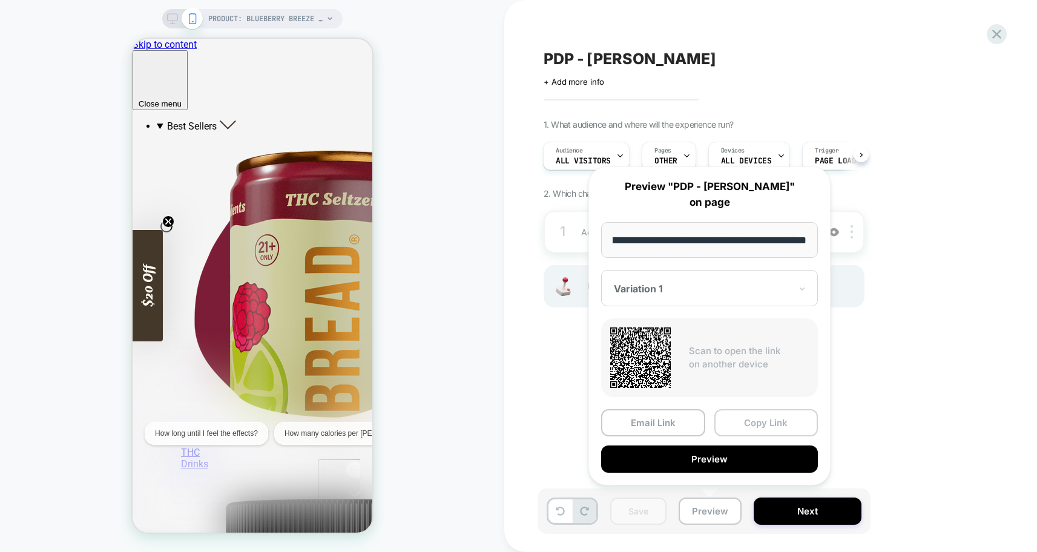
click at [767, 423] on button "Copy Link" at bounding box center [766, 422] width 104 height 27
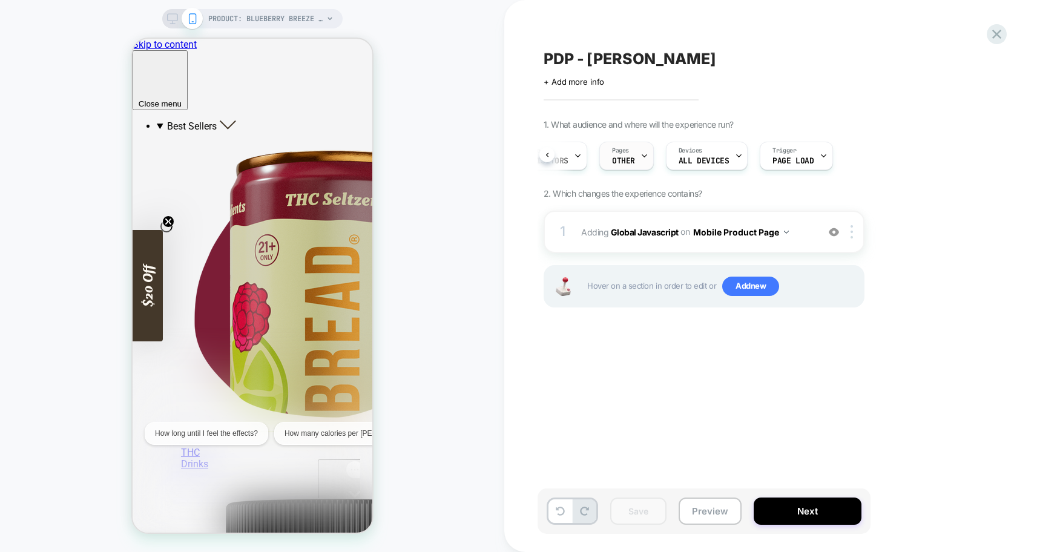
scroll to position [0, 0]
click at [742, 233] on button "Mobile Product Page" at bounding box center [741, 232] width 96 height 18
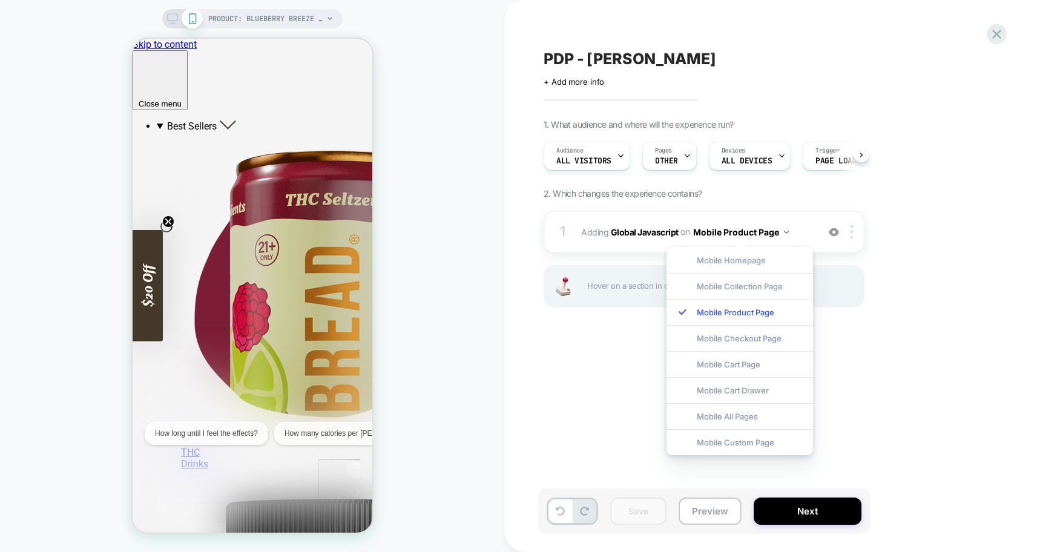
click at [601, 411] on div "PDP - [PERSON_NAME] Click to edit experience details + Add more info 1. What au…" at bounding box center [765, 276] width 454 height 528
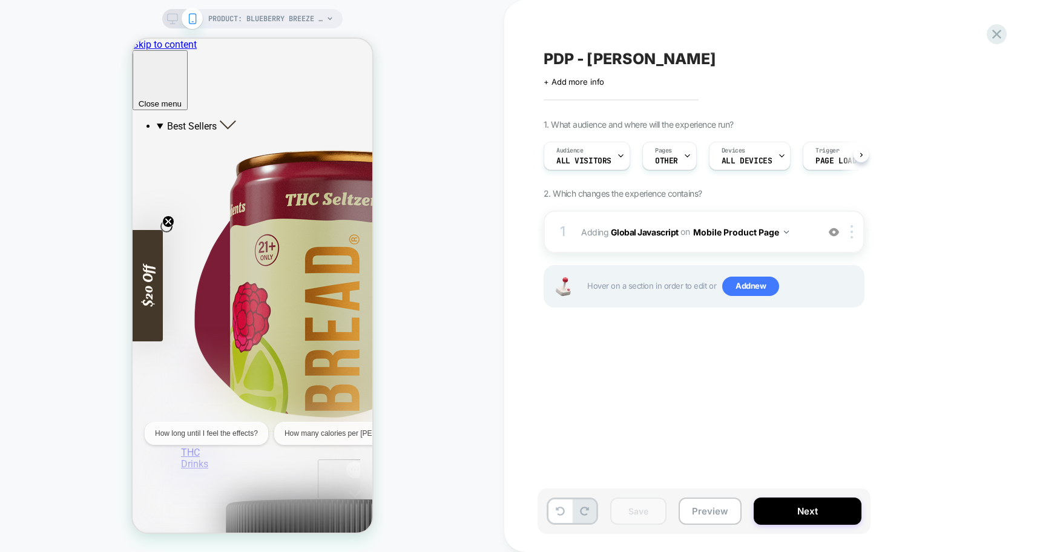
click at [170, 22] on icon at bounding box center [172, 18] width 11 height 11
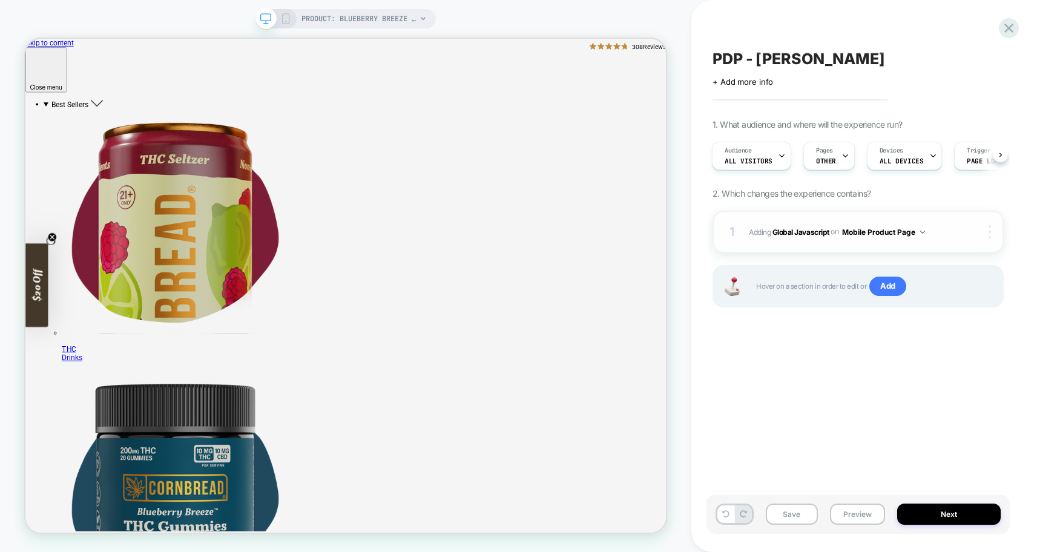
click at [989, 236] on img at bounding box center [990, 231] width 2 height 13
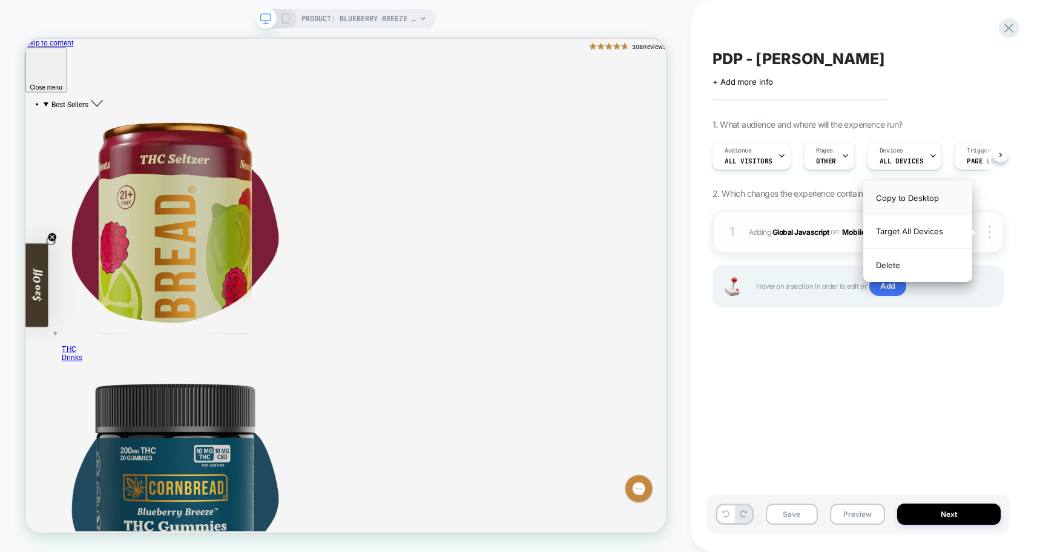
click at [903, 198] on div "Copy to Desktop" at bounding box center [918, 198] width 108 height 33
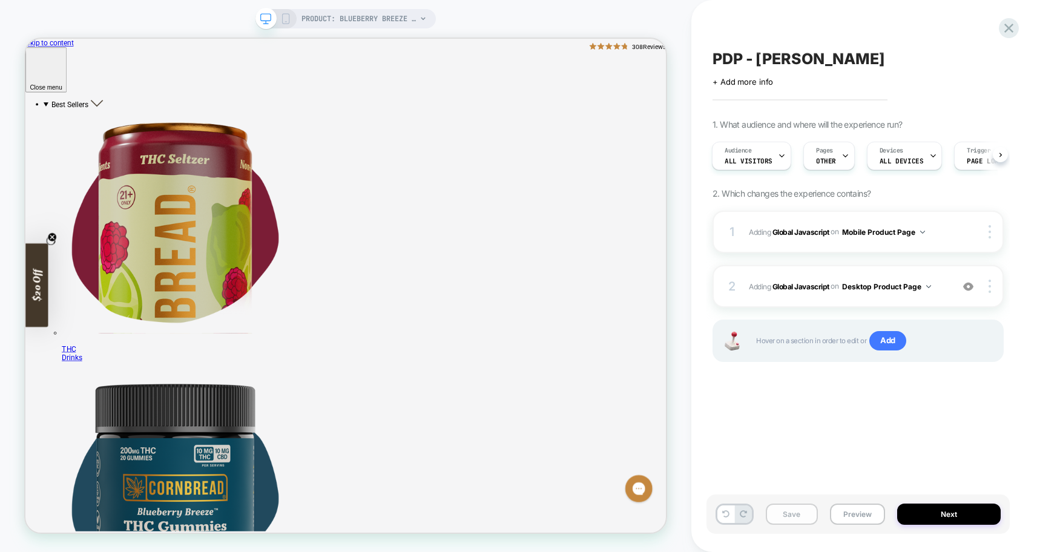
click at [789, 514] on button "Save" at bounding box center [792, 514] width 52 height 21
click at [856, 512] on button "Preview" at bounding box center [857, 514] width 55 height 21
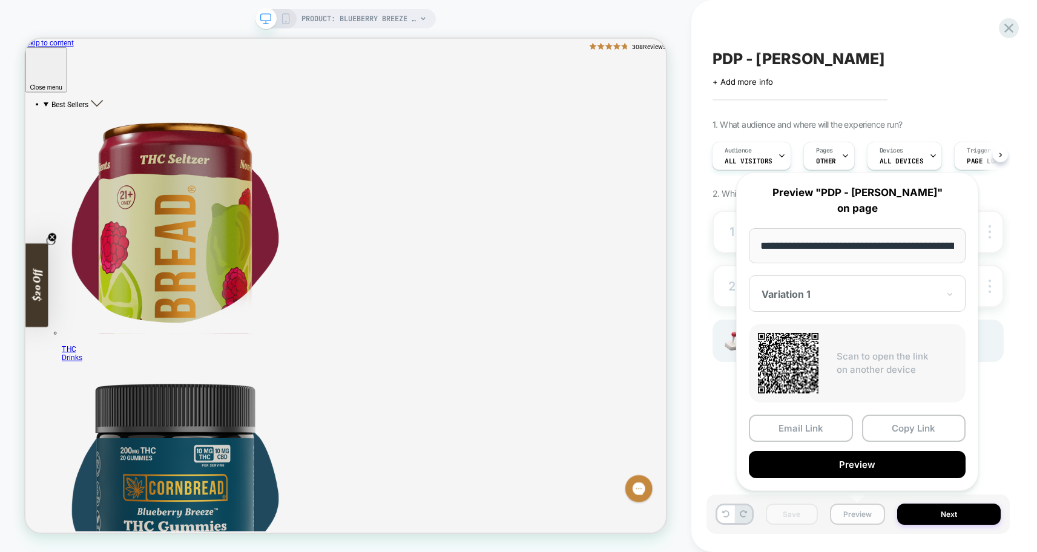
scroll to position [0, 275]
click at [849, 467] on button "Preview" at bounding box center [857, 465] width 217 height 27
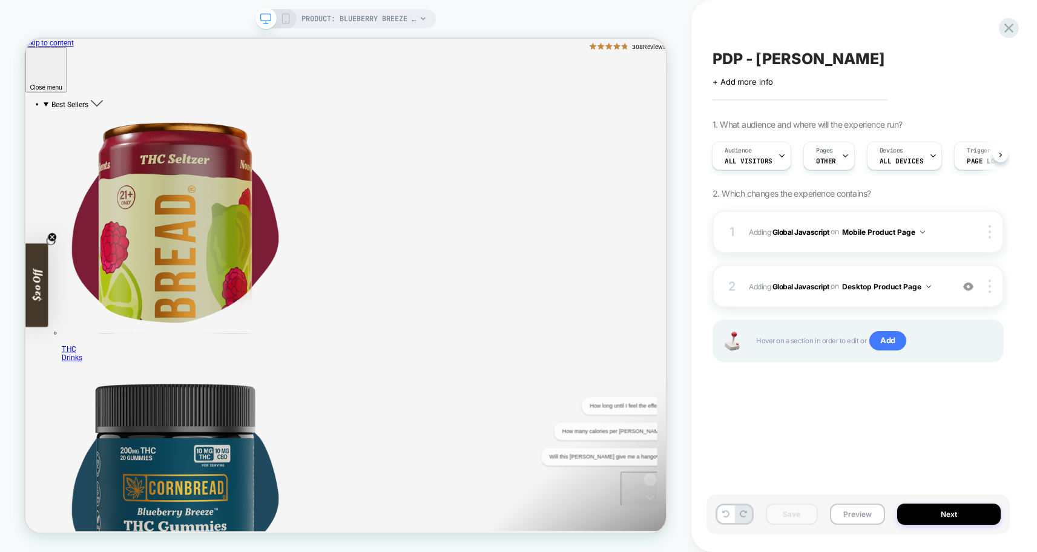
scroll to position [0, 0]
click at [728, 80] on span "+ Add more info" at bounding box center [743, 82] width 61 height 10
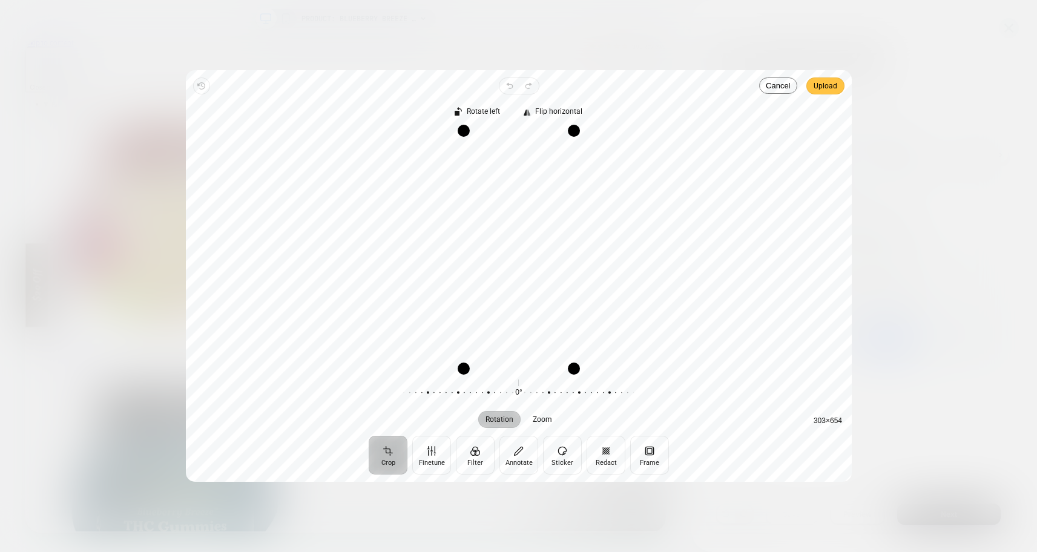
click at [822, 81] on span "Upload" at bounding box center [826, 86] width 24 height 15
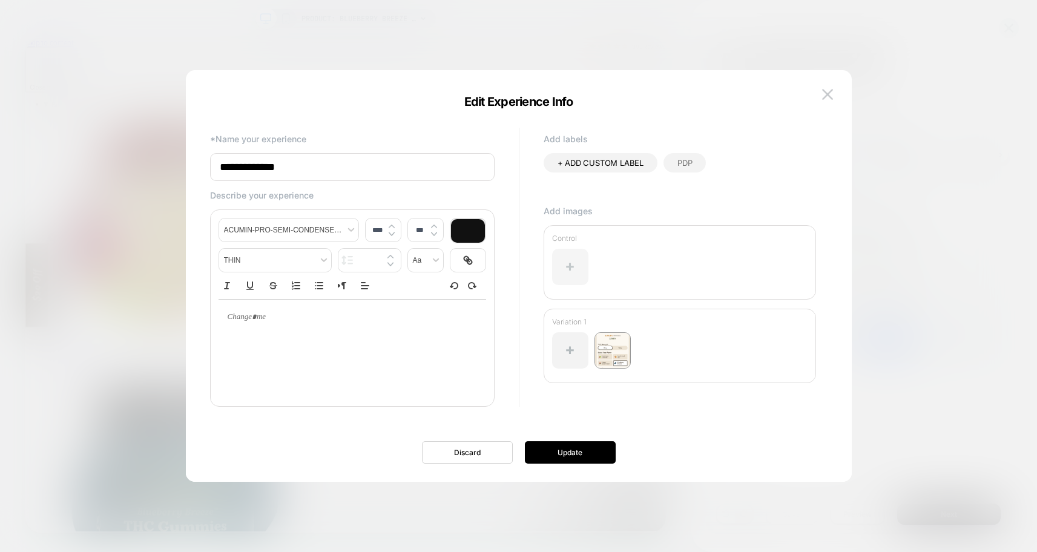
click at [566, 262] on div at bounding box center [570, 267] width 36 height 36
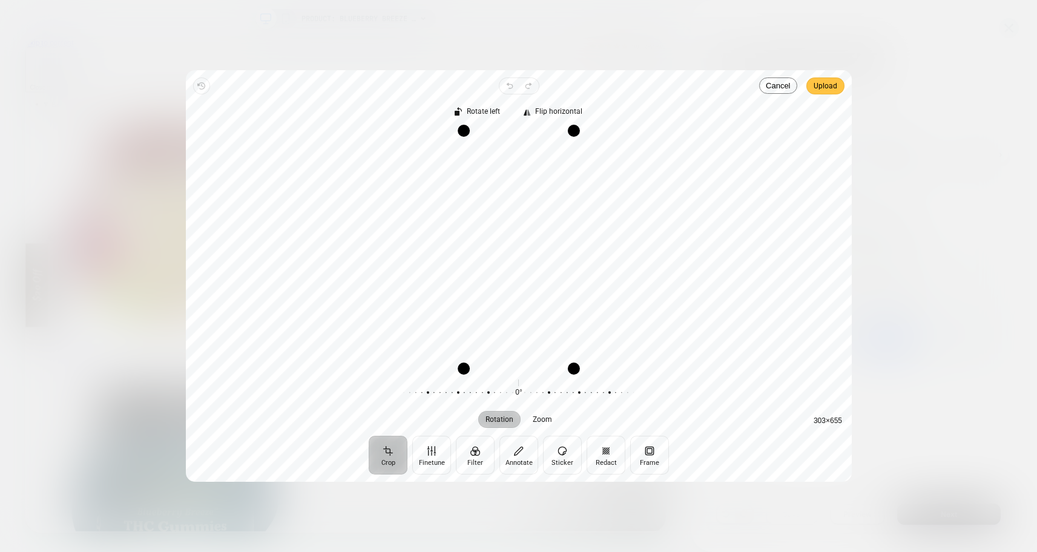
click at [826, 84] on span "Upload" at bounding box center [826, 86] width 24 height 15
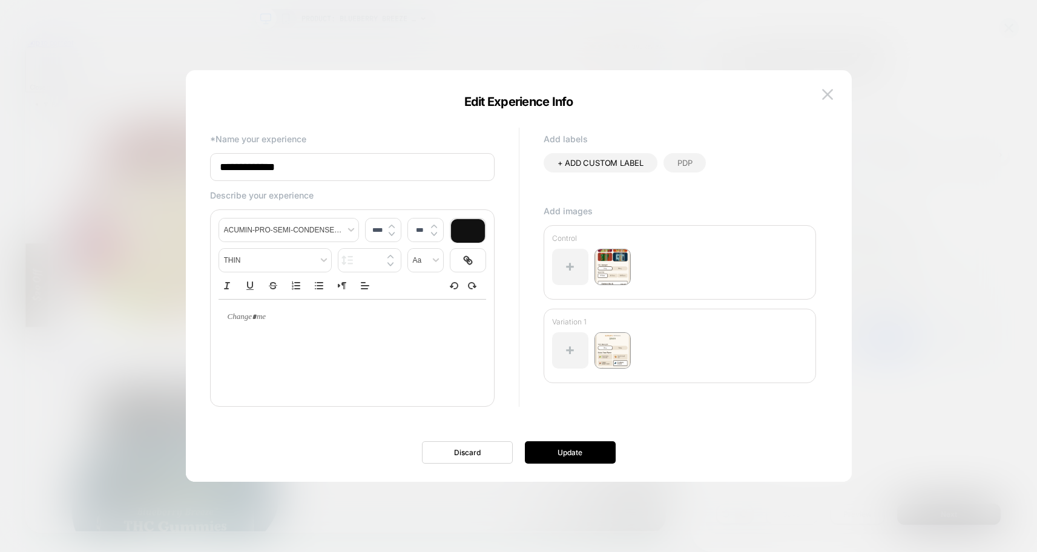
click at [318, 167] on input "**********" at bounding box center [352, 167] width 285 height 28
type input "**********"
click at [581, 455] on button "Update" at bounding box center [570, 452] width 91 height 22
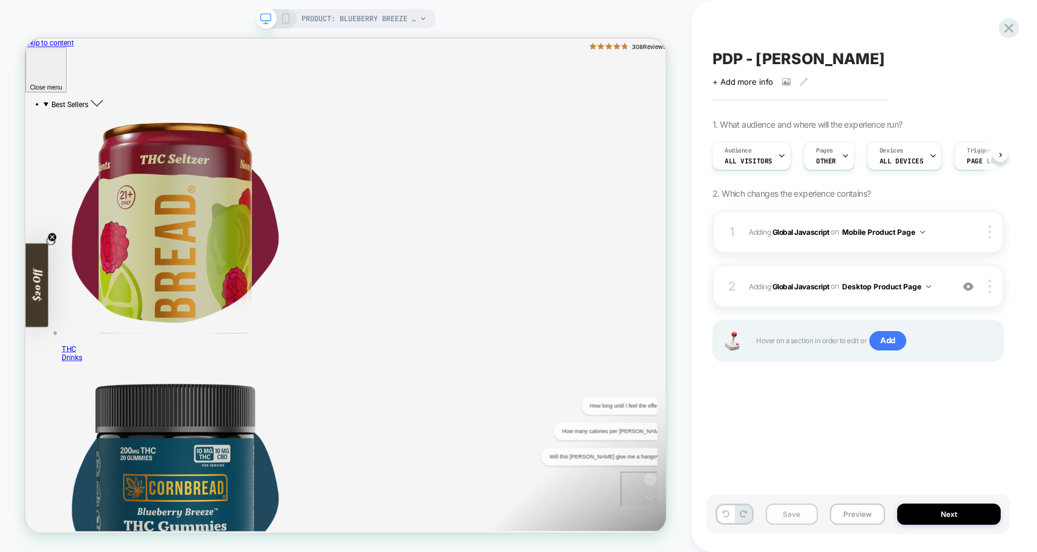
click at [779, 516] on button "Save" at bounding box center [792, 514] width 52 height 21
click at [846, 516] on button "Preview" at bounding box center [857, 514] width 55 height 21
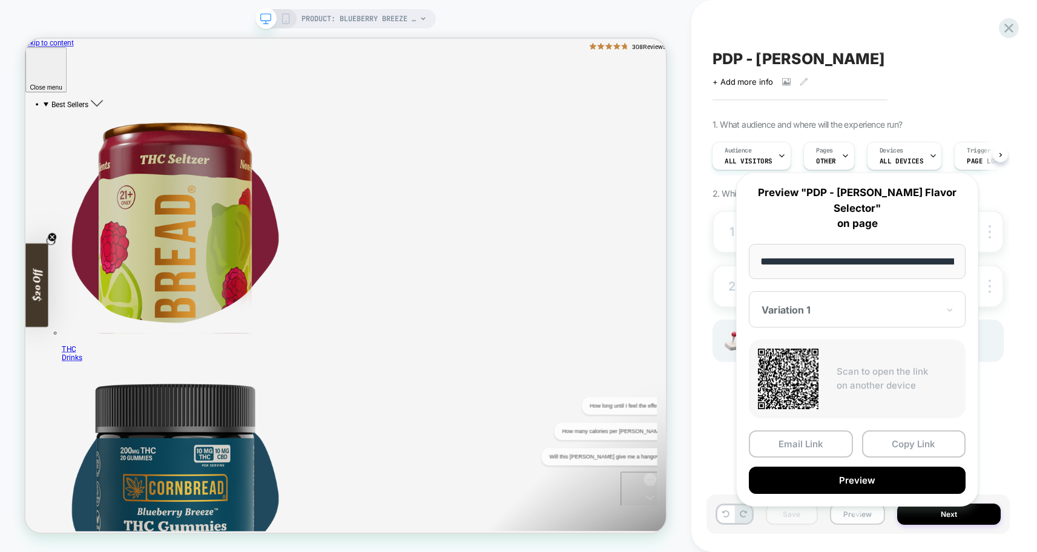
scroll to position [0, 275]
click at [895, 431] on button "Copy Link" at bounding box center [914, 444] width 104 height 27
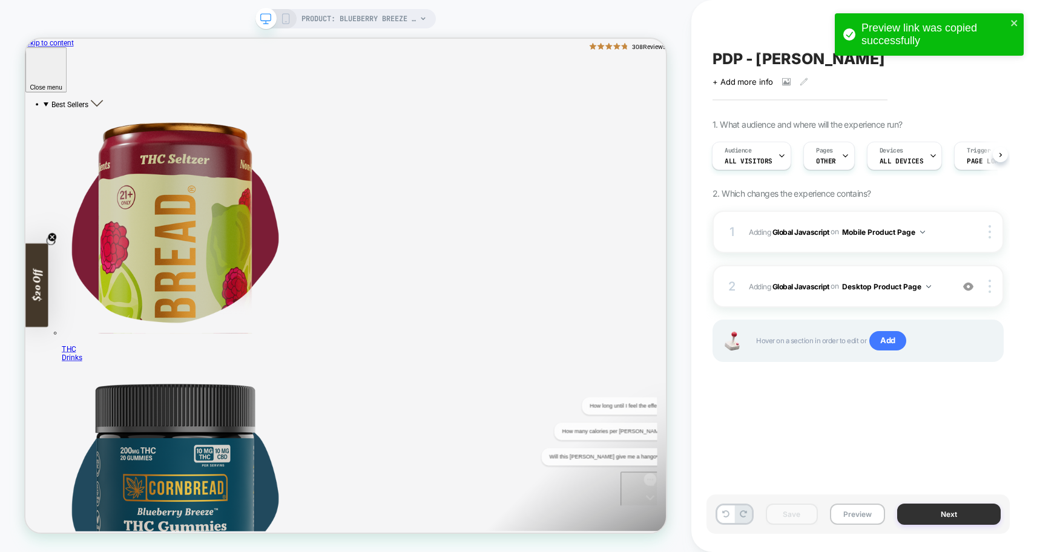
click at [916, 505] on button "Next" at bounding box center [949, 514] width 104 height 21
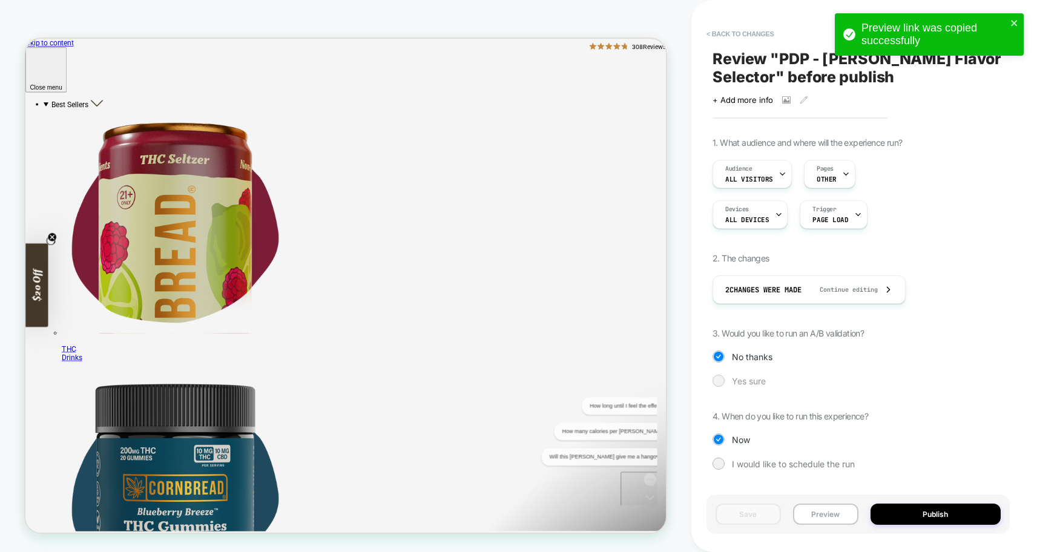
click at [724, 381] on div at bounding box center [719, 381] width 12 height 12
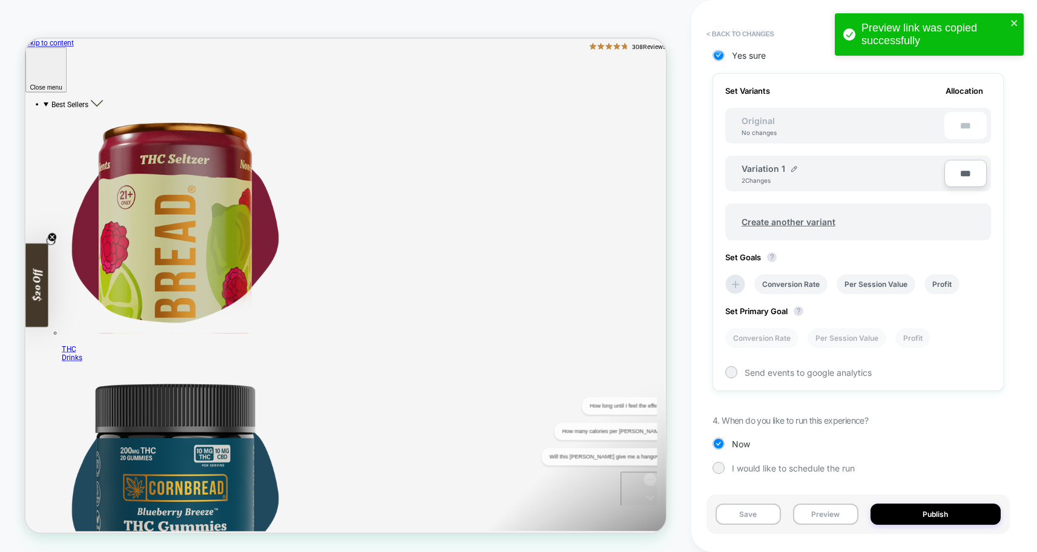
scroll to position [0, 1]
click at [783, 279] on li "Conversion Rate" at bounding box center [789, 284] width 73 height 20
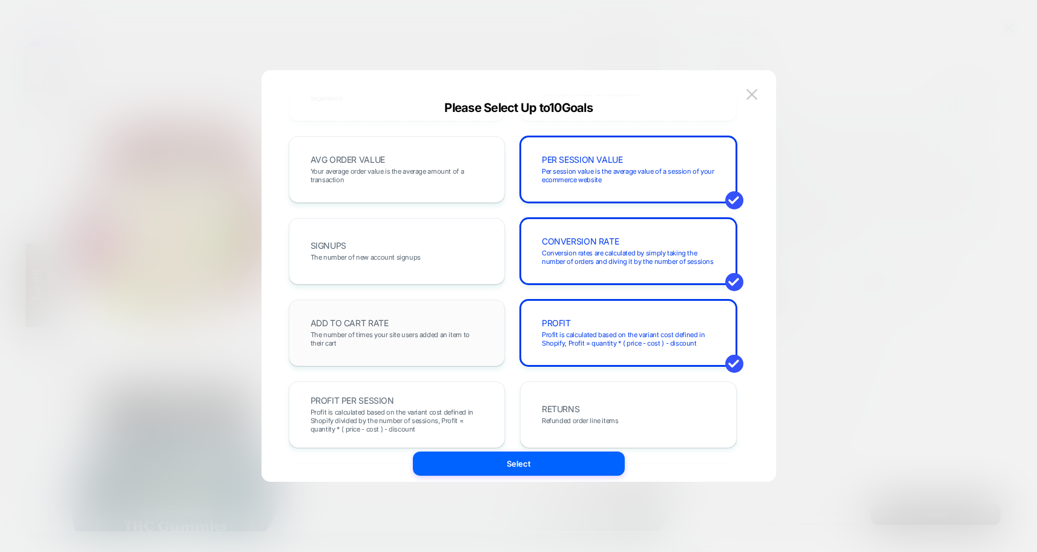
click at [371, 331] on span "The number of times your site users added an item to their cart" at bounding box center [397, 339] width 173 height 17
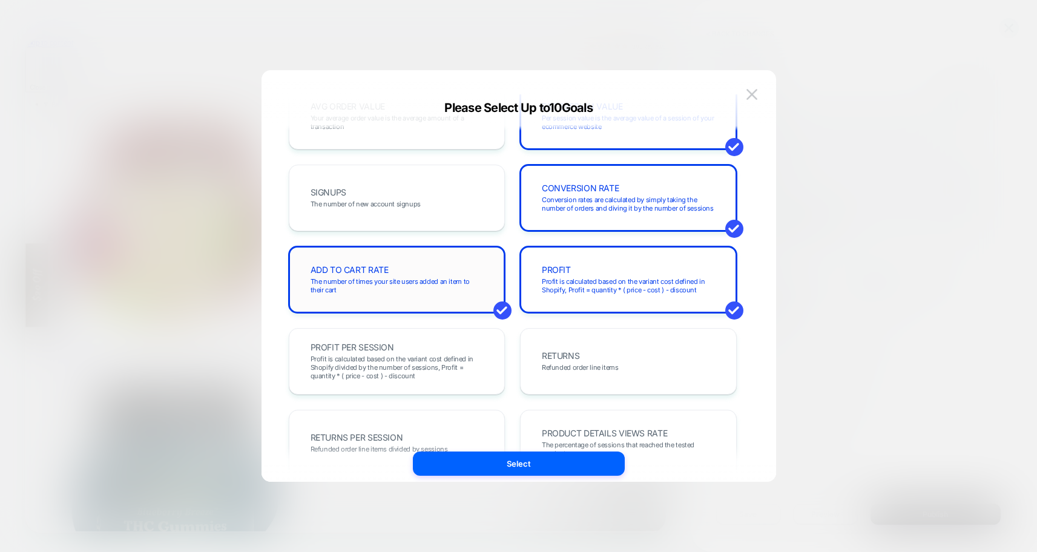
scroll to position [0, 0]
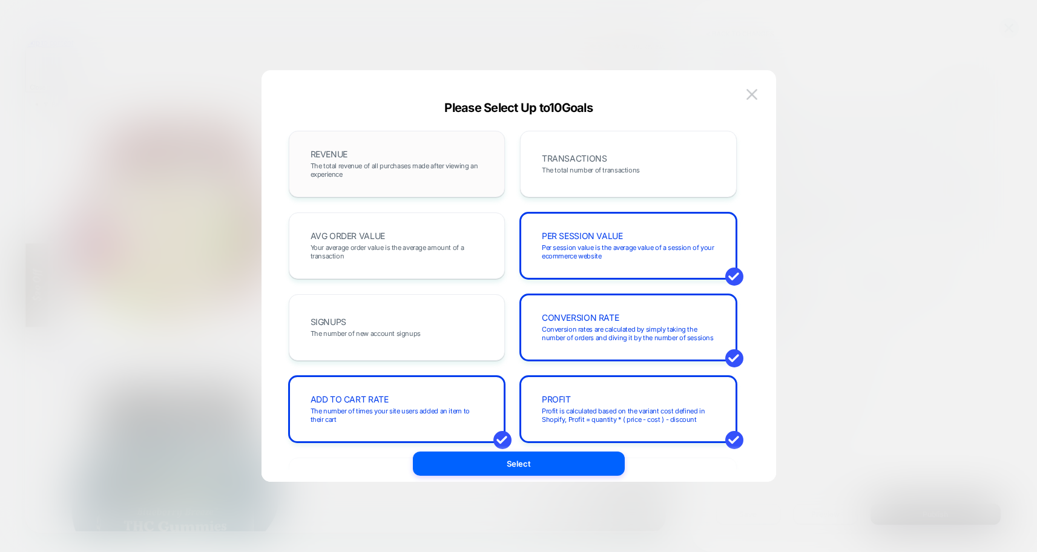
click at [386, 159] on div "REVENUE The total revenue of all purchases made after viewing an experience" at bounding box center [397, 163] width 191 height 41
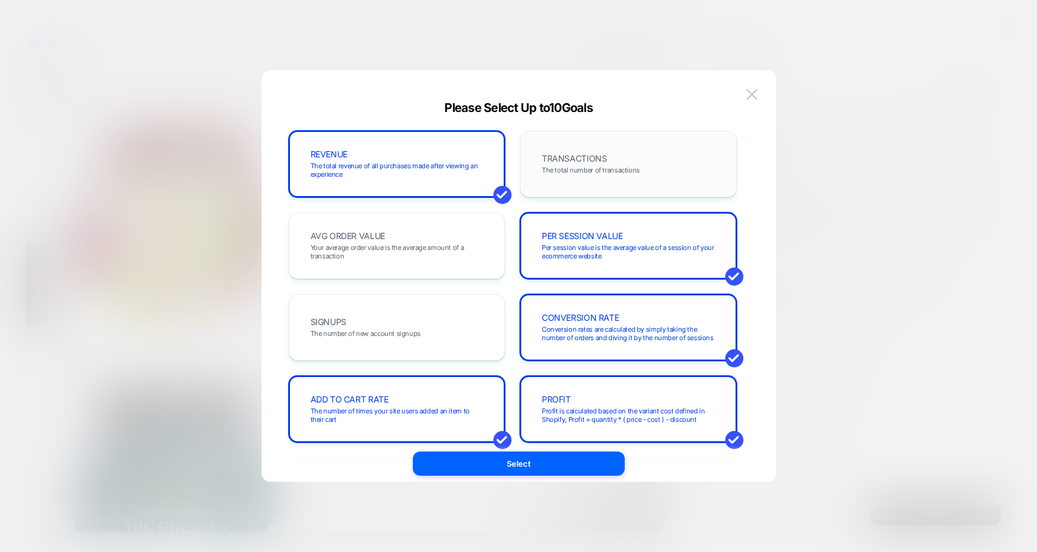
click at [602, 166] on span "The total number of transactions" at bounding box center [591, 170] width 98 height 8
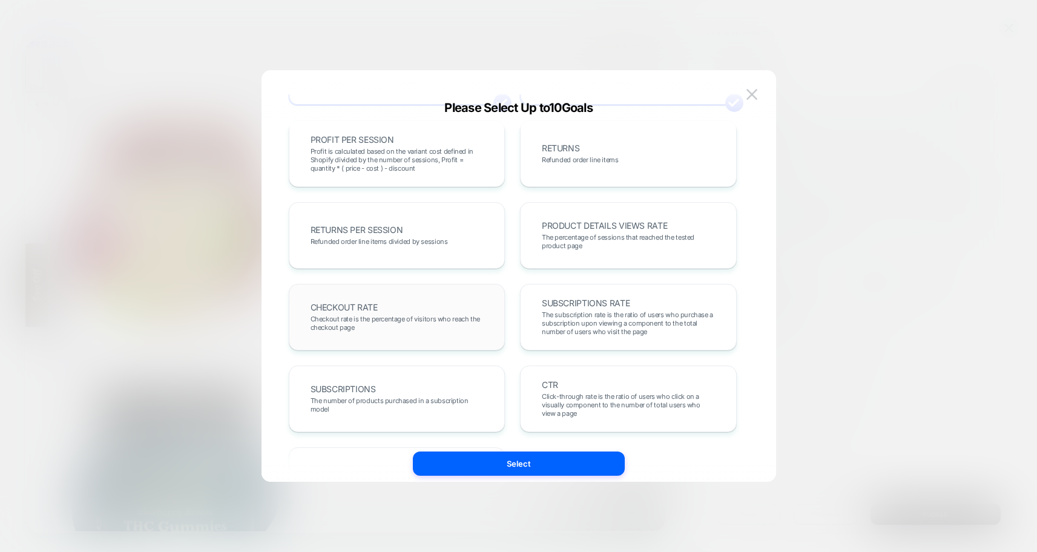
scroll to position [348, 0]
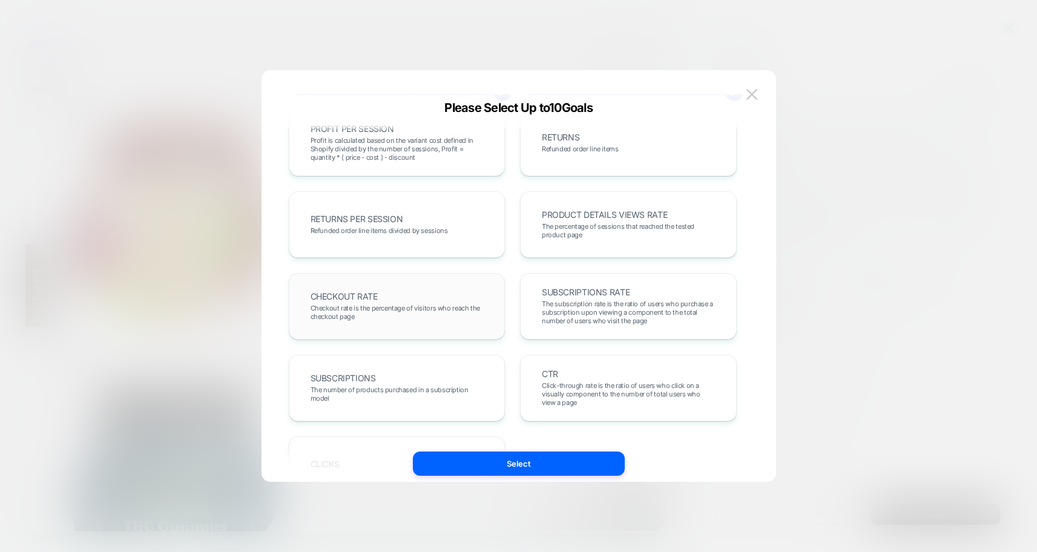
click at [412, 284] on div "CHECKOUT RATE Checkout rate is the percentage of visitors who reach the checkou…" at bounding box center [397, 306] width 217 height 67
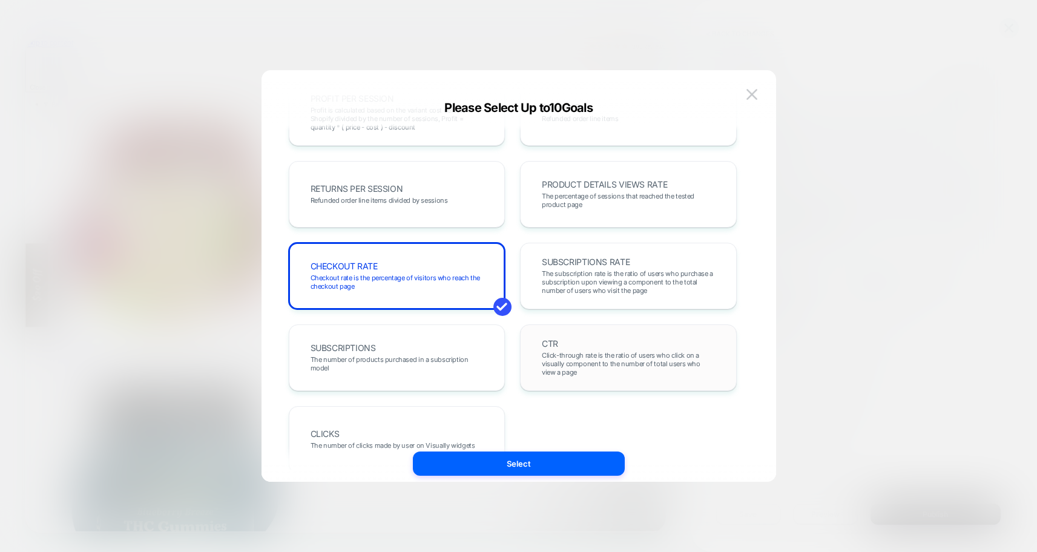
scroll to position [377, 0]
click at [581, 282] on span "The subscription rate is the ratio of users who purchase a subscription upon vi…" at bounding box center [628, 283] width 173 height 25
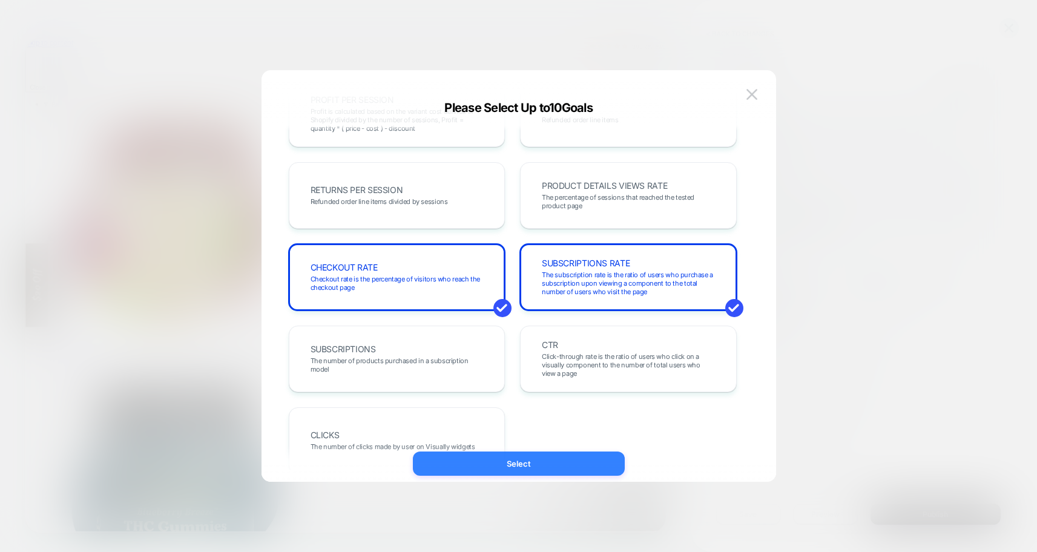
click at [523, 461] on button "Select" at bounding box center [519, 464] width 212 height 24
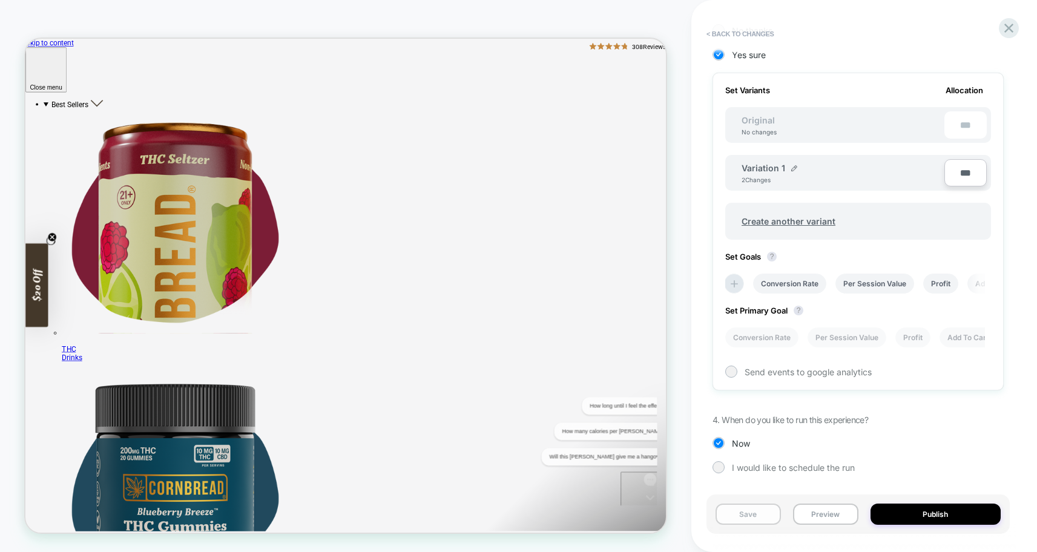
click at [743, 513] on button "Save" at bounding box center [748, 514] width 65 height 21
click at [762, 338] on li "Conversion Rate" at bounding box center [761, 338] width 73 height 20
click at [739, 511] on button "Save" at bounding box center [748, 514] width 65 height 21
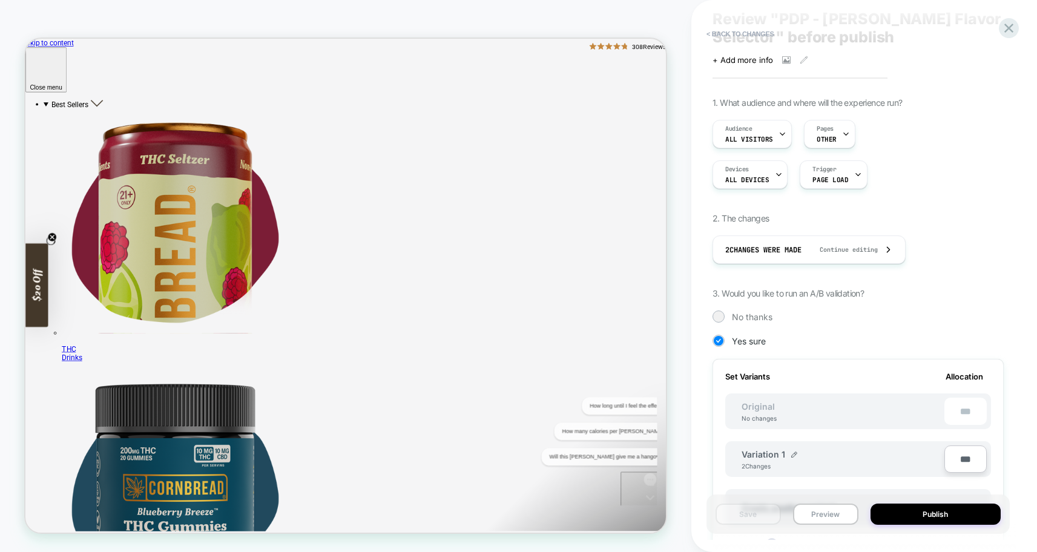
scroll to position [0, 0]
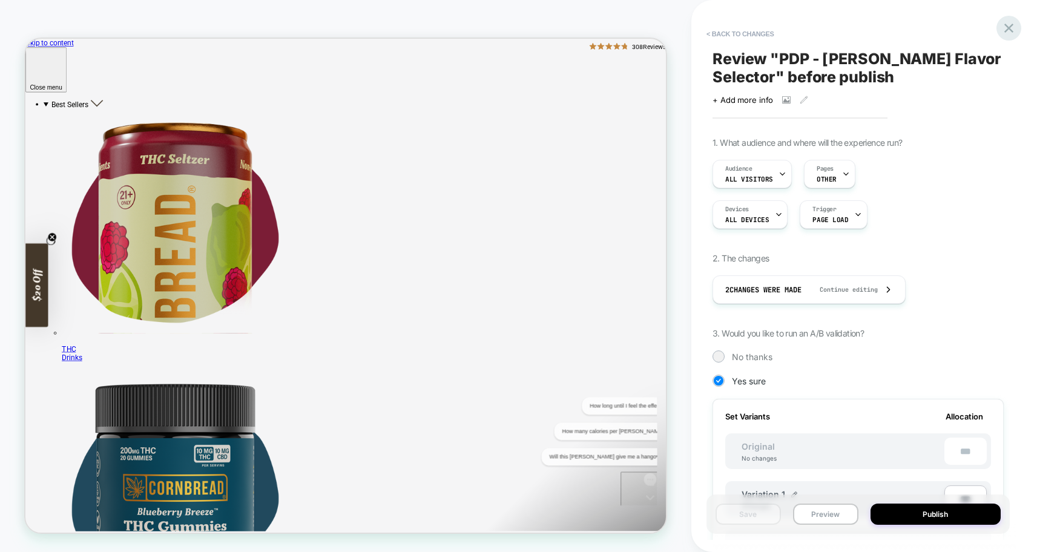
click at [1008, 27] on icon at bounding box center [1008, 28] width 9 height 9
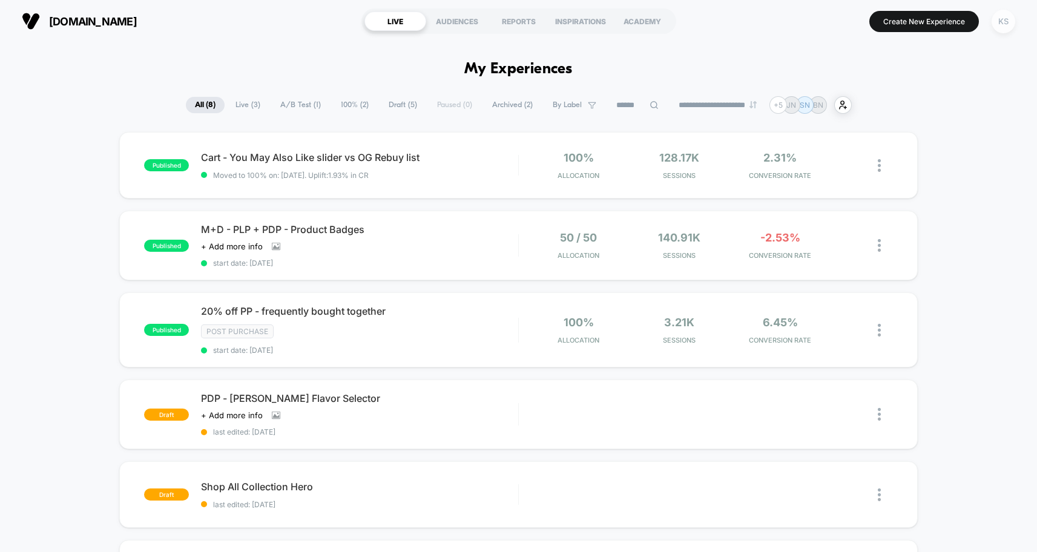
click at [1003, 21] on div "KS" at bounding box center [1004, 22] width 24 height 24
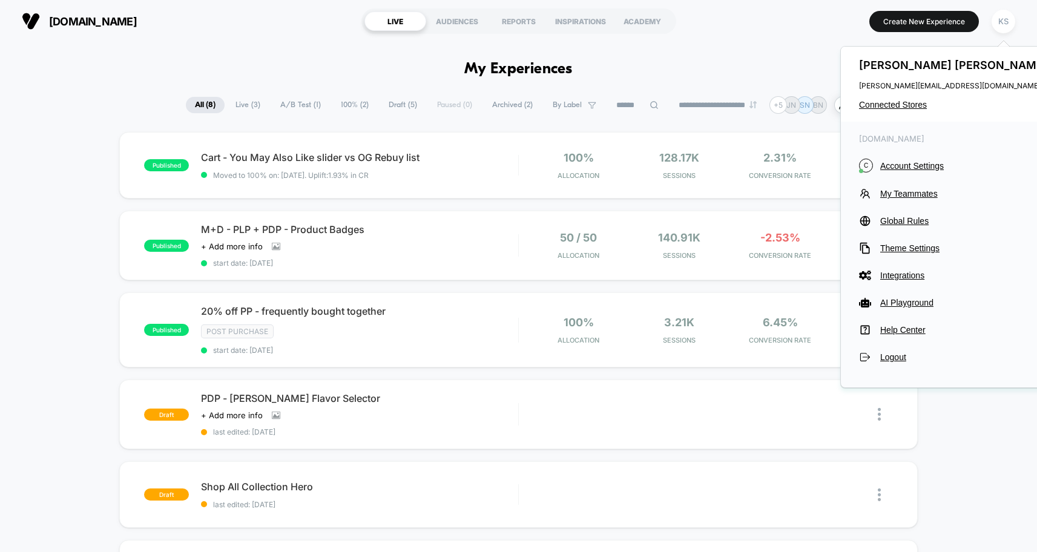
click at [908, 102] on span "Connected Stores" at bounding box center [954, 105] width 191 height 10
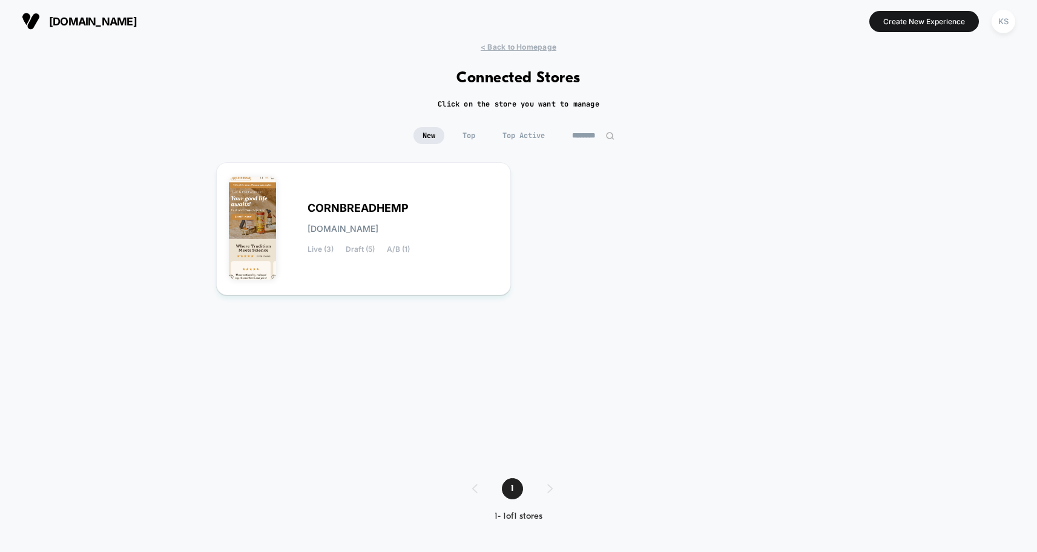
click at [585, 137] on input "********" at bounding box center [593, 135] width 61 height 17
click at [585, 137] on input "********" at bounding box center [593, 135] width 121 height 17
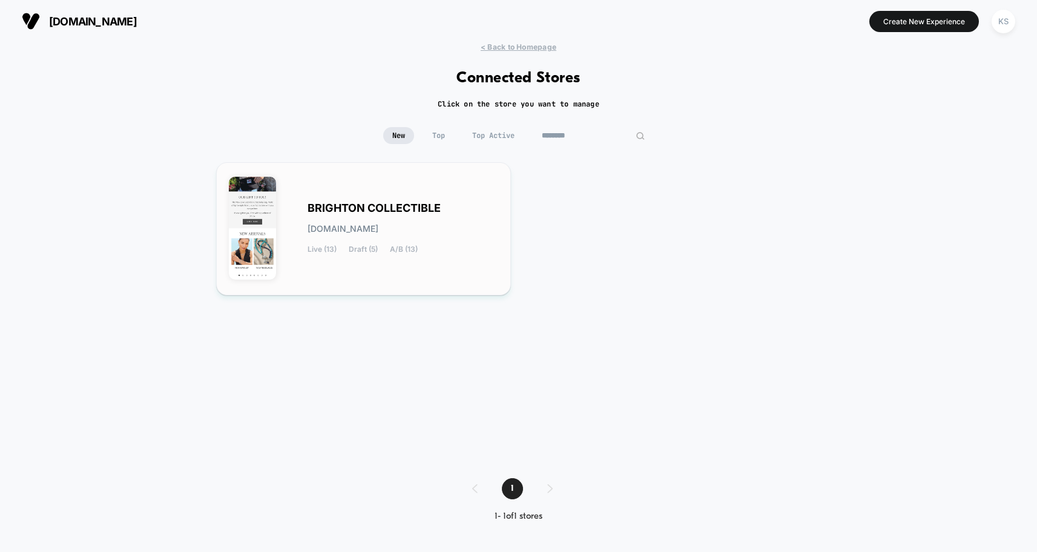
type input "********"
click at [412, 205] on span "BRIGHTON COLLECTIBLE" at bounding box center [374, 208] width 133 height 8
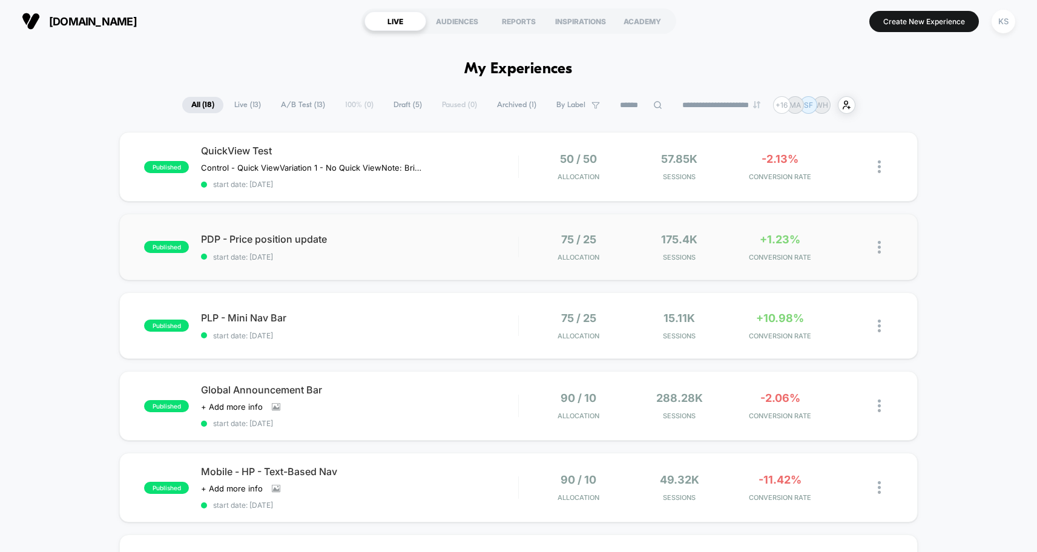
click at [880, 247] on img at bounding box center [879, 247] width 3 height 13
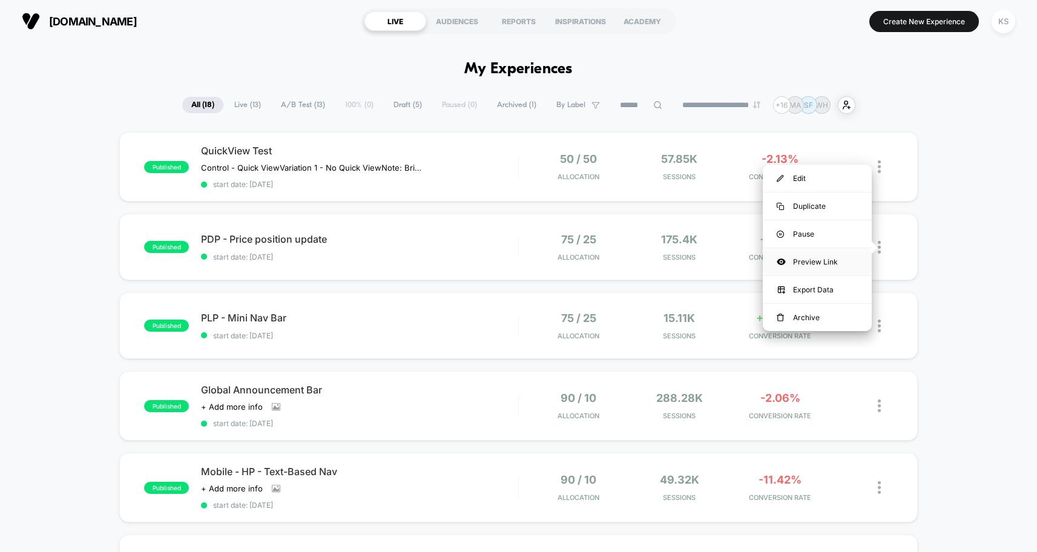
click at [818, 263] on div "Preview Link" at bounding box center [817, 261] width 109 height 27
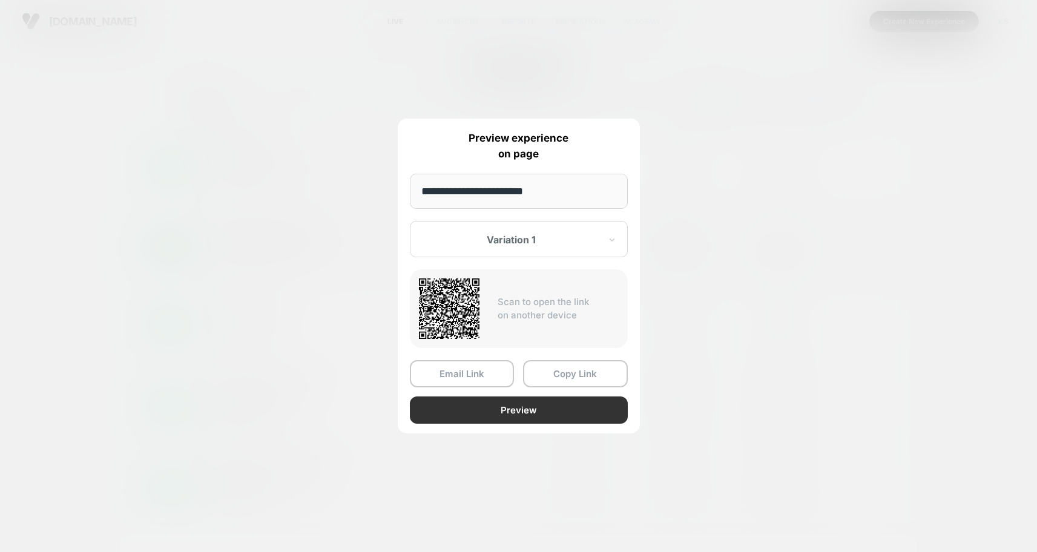
click at [495, 423] on button "Preview" at bounding box center [519, 410] width 218 height 27
